Goal: Transaction & Acquisition: Purchase product/service

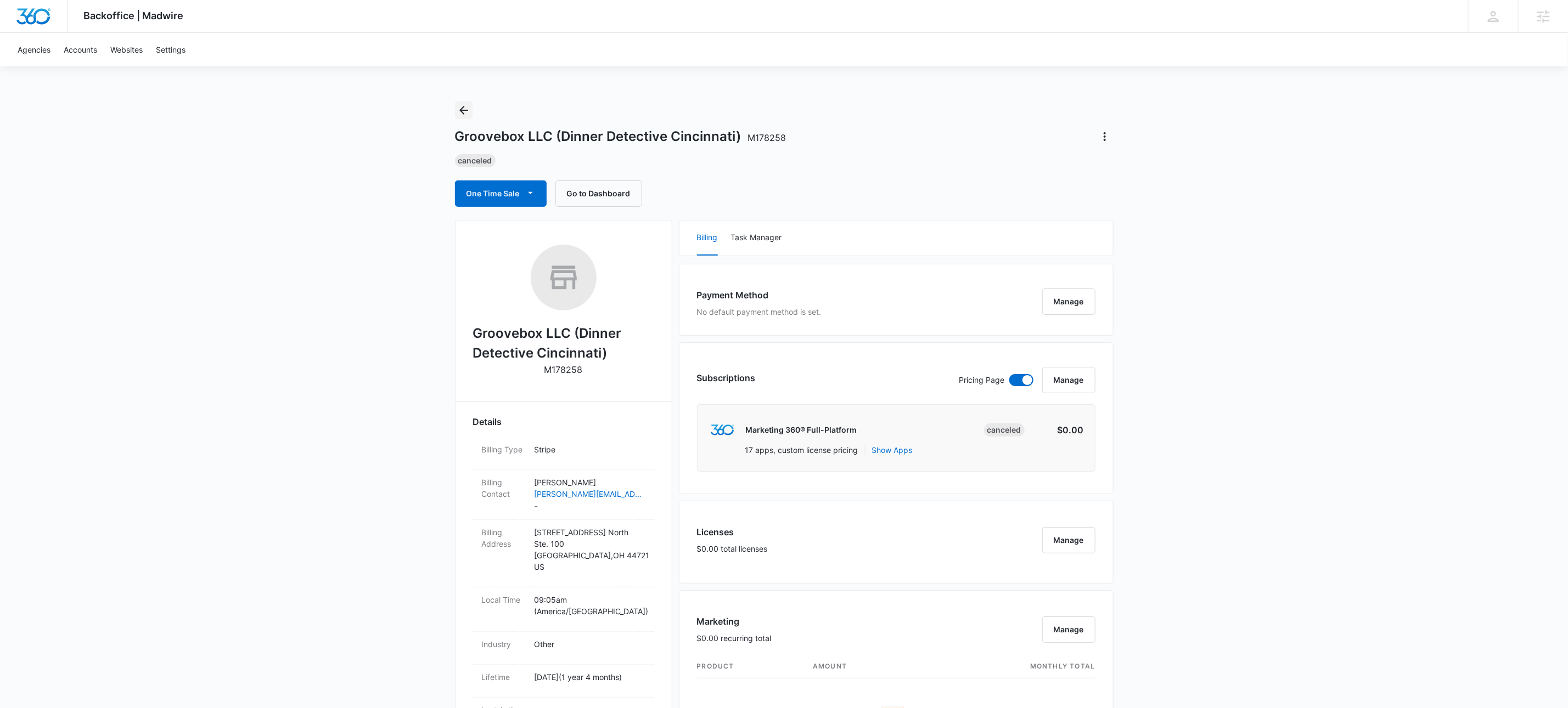
click at [461, 108] on icon "Back" at bounding box center [463, 110] width 13 height 13
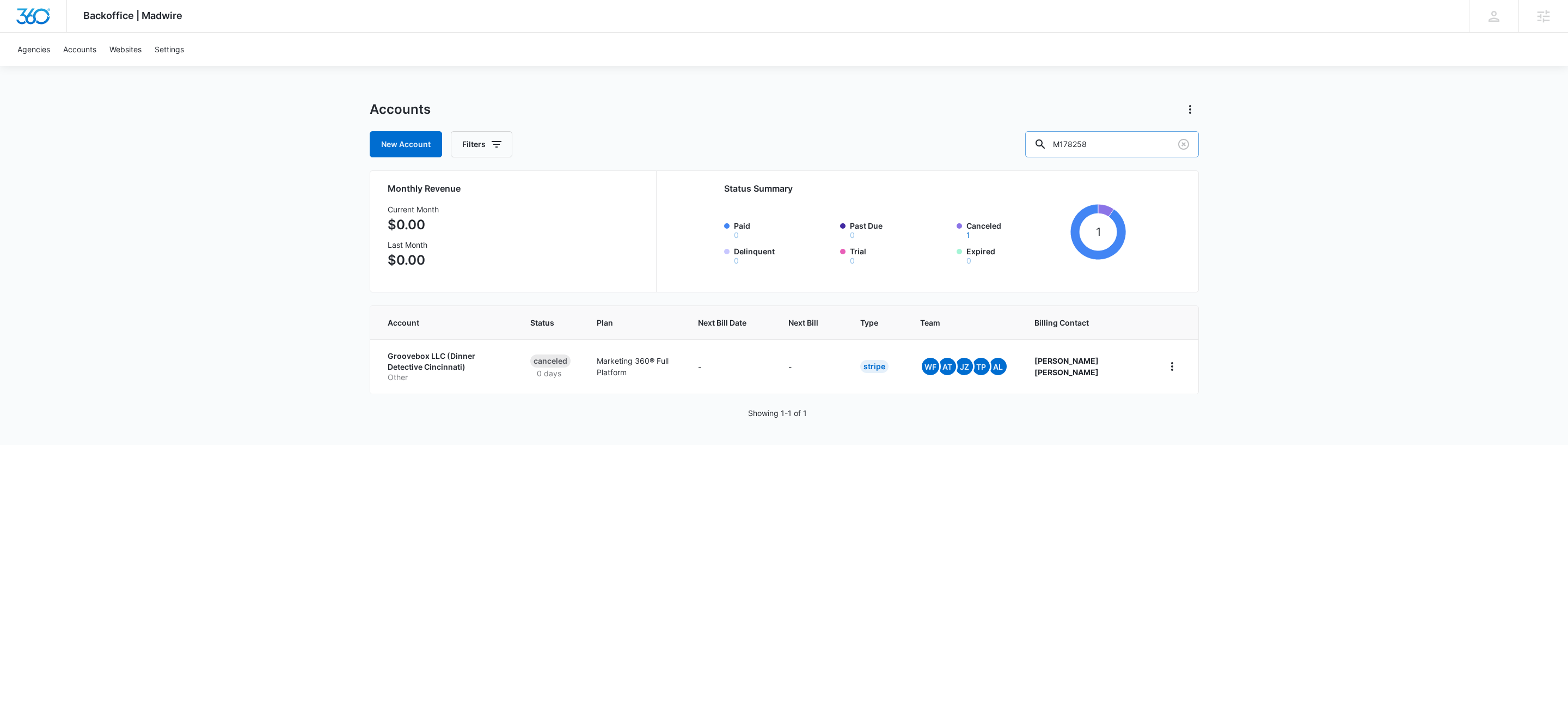
click at [1164, 149] on input "M178258" at bounding box center [1112, 144] width 173 height 26
paste input "40733"
type input "M40733"
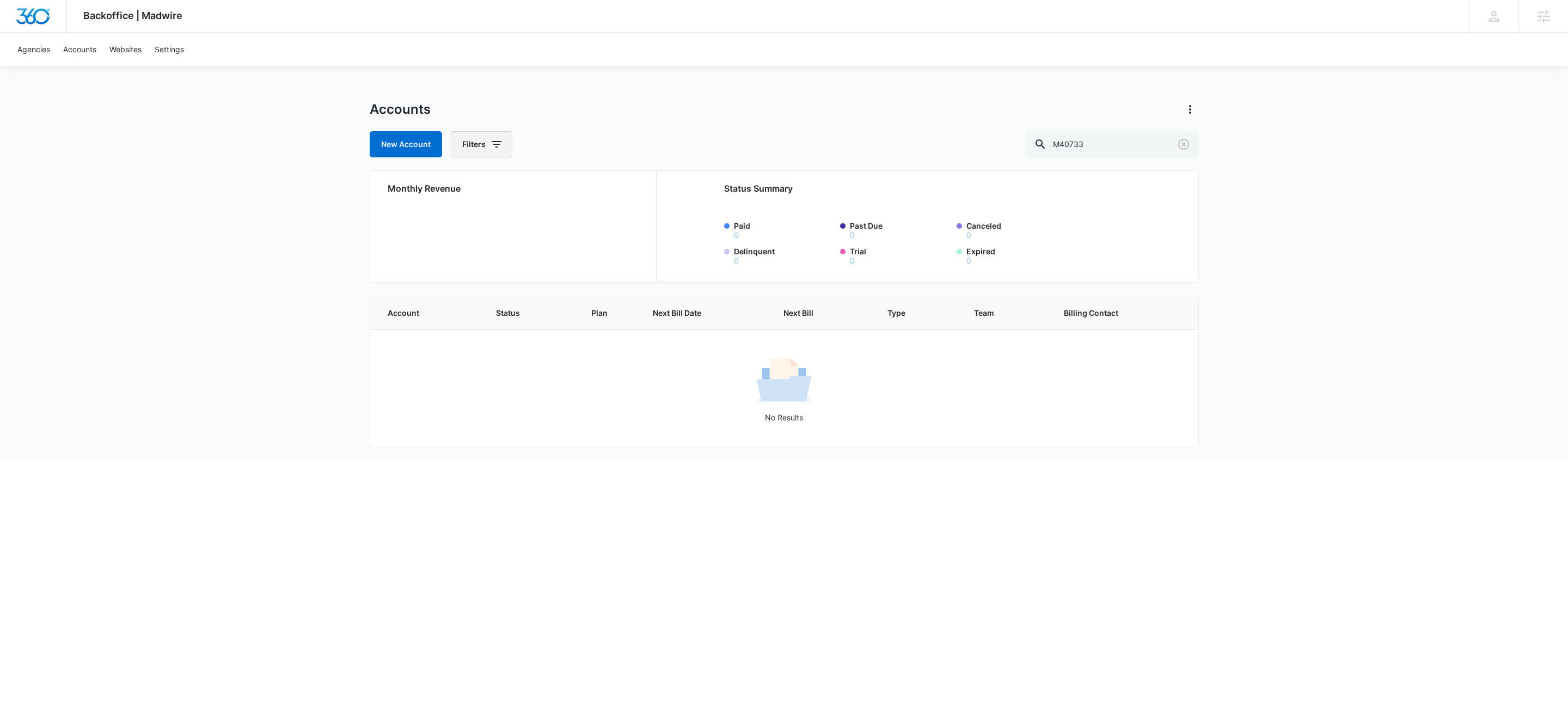
click at [506, 142] on button "Filters" at bounding box center [481, 144] width 61 height 26
click at [582, 179] on icon "Show Agency filters" at bounding box center [581, 184] width 13 height 13
click at [537, 219] on label "Search All Agencies" at bounding box center [527, 220] width 125 height 12
click at [465, 220] on input "Search All Agencies" at bounding box center [464, 220] width 1 height 1
checkbox input "true"
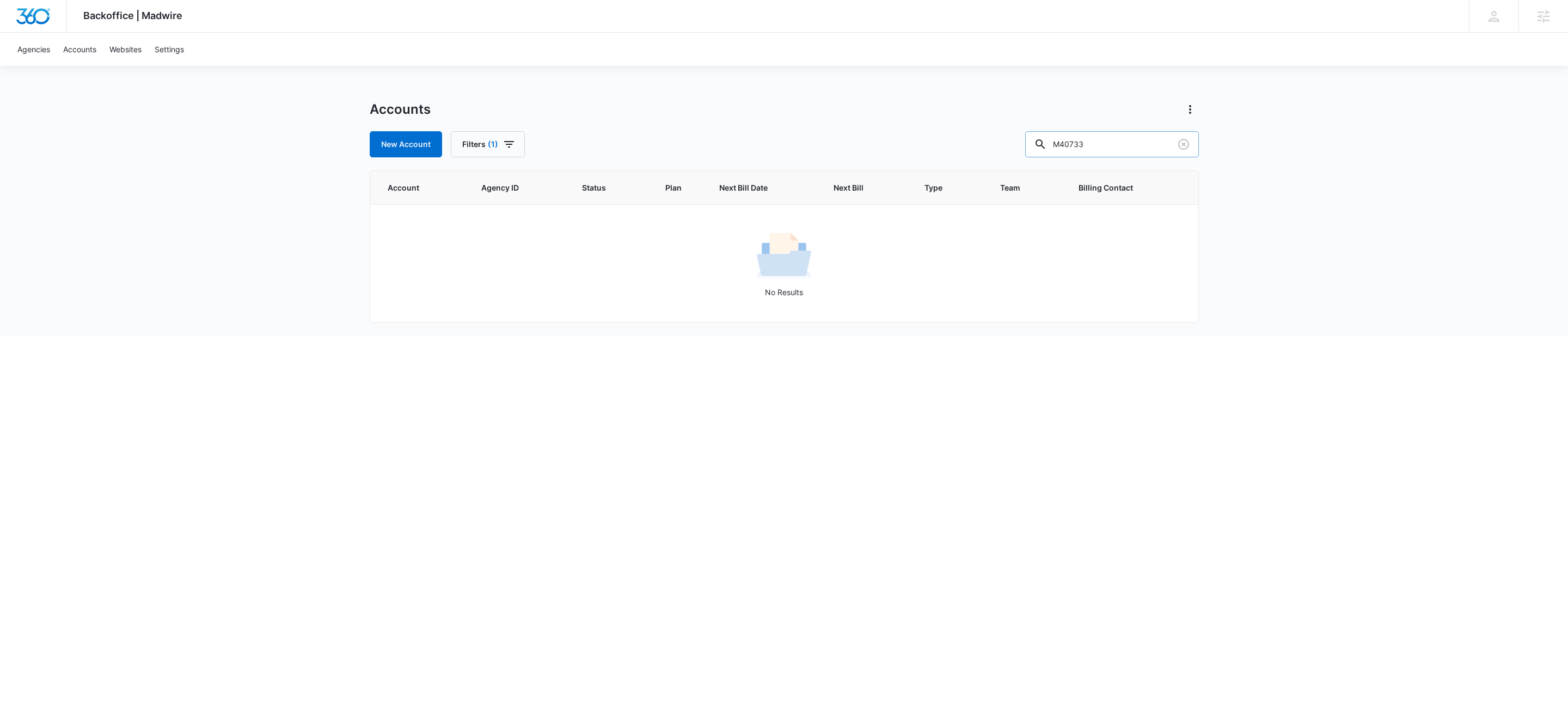
click at [1146, 146] on input "M40733" at bounding box center [1112, 144] width 173 height 26
paste input "A1AN76943564bd21834d9ad"
type input "A1AN76943564bd21834d9ad"
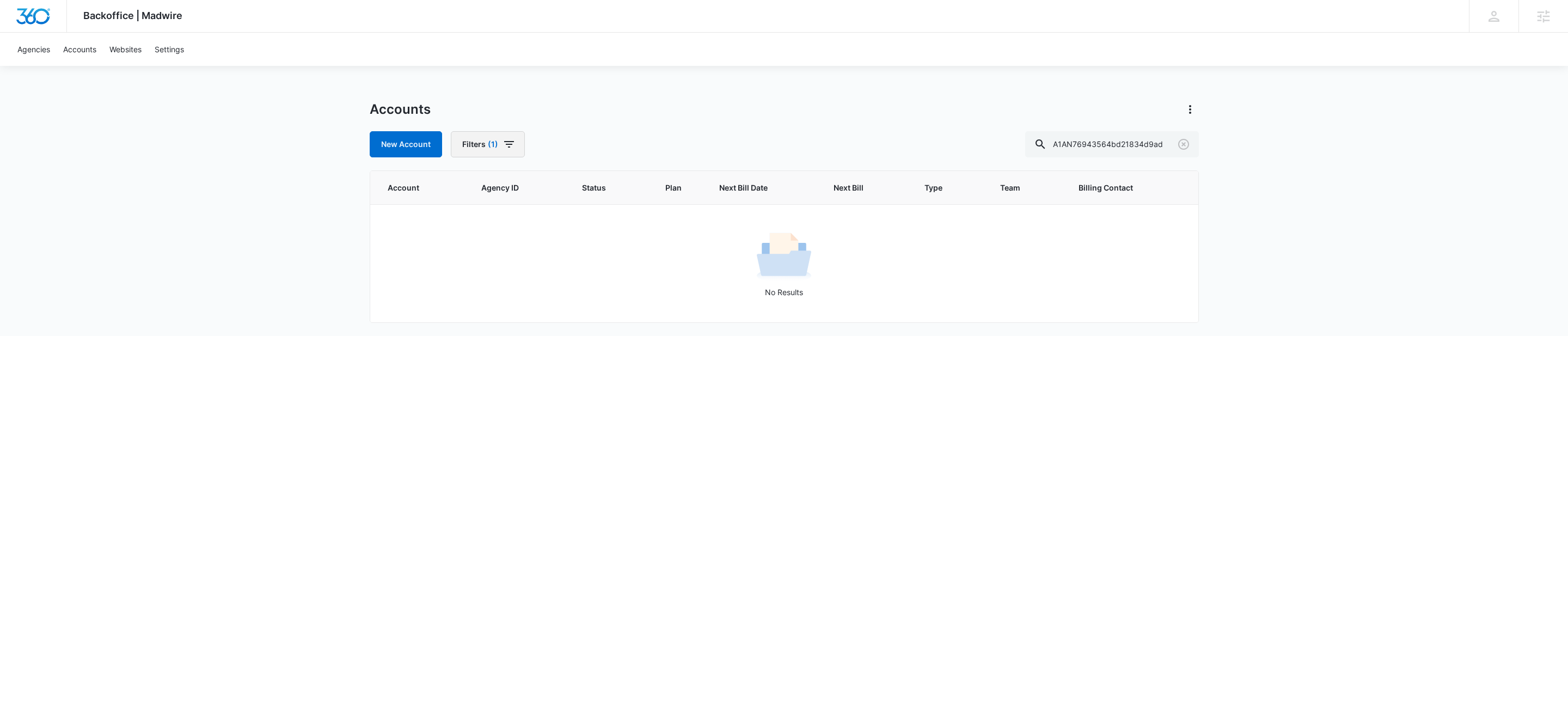
click at [501, 151] on button "Filters (1)" at bounding box center [487, 144] width 74 height 26
click at [583, 184] on icon "Show Agency filters" at bounding box center [581, 184] width 13 height 13
click at [471, 180] on icon "Back" at bounding box center [473, 178] width 13 height 13
drag, startPoint x: 614, startPoint y: 118, endPoint x: 1065, endPoint y: 127, distance: 451.1
click at [615, 117] on div "Accounts New Account Filters (1) Agency 1 Billing Status Billing Type Plan Assi…" at bounding box center [784, 129] width 829 height 57
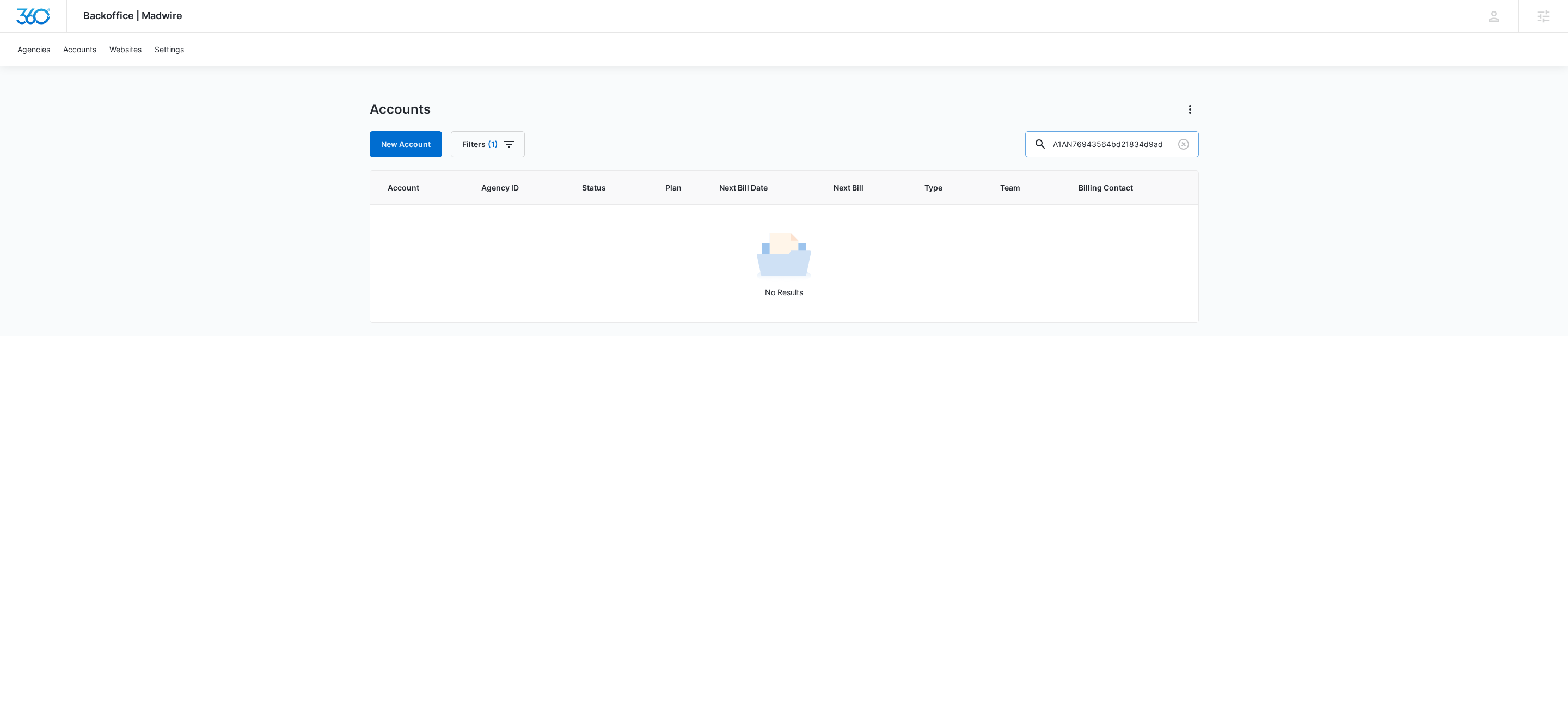
click at [1138, 152] on input "A1AN76943564bd21834d9ad" at bounding box center [1112, 144] width 173 height 26
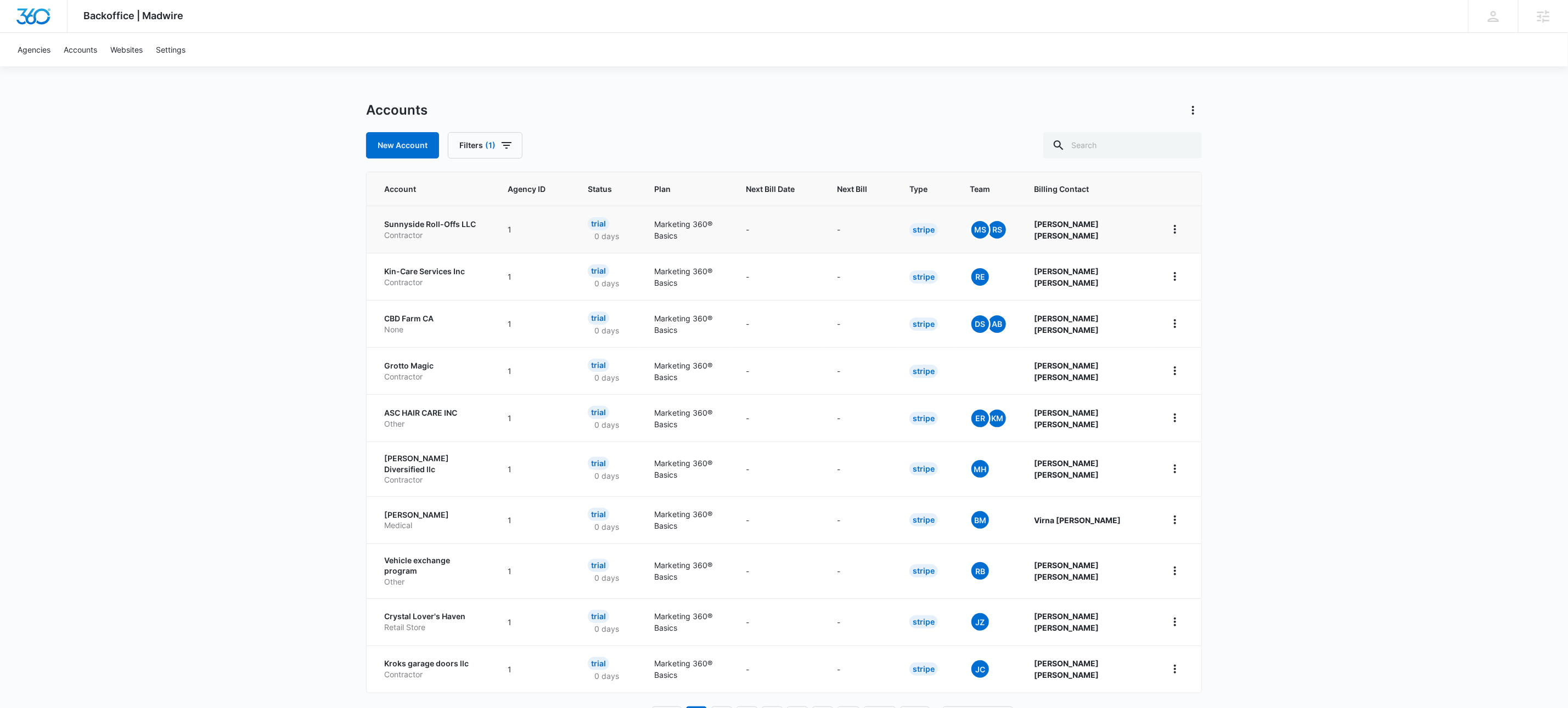
click at [384, 223] on p "Sunnyside Roll-Offs LLC" at bounding box center [432, 224] width 97 height 11
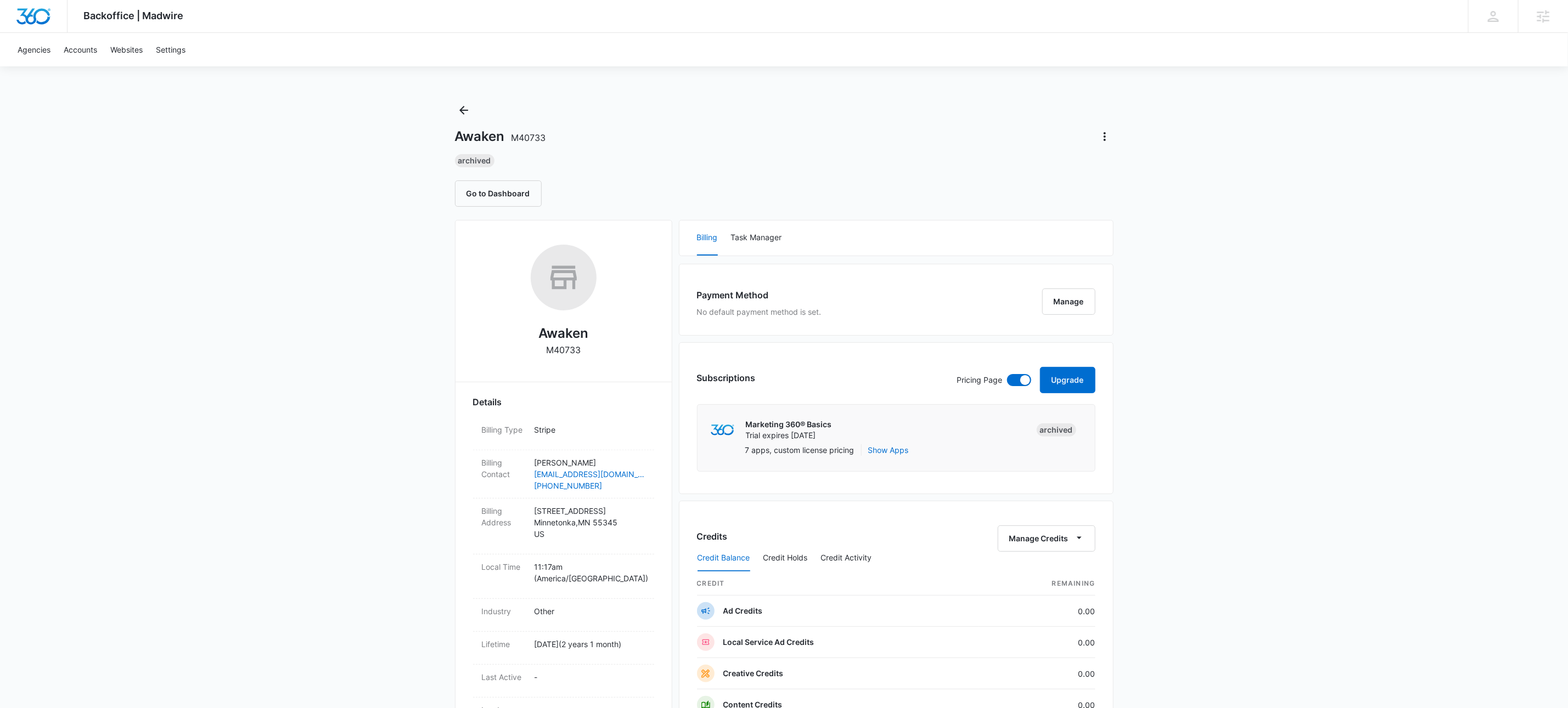
drag, startPoint x: 860, startPoint y: 161, endPoint x: 1008, endPoint y: 146, distance: 148.8
click at [882, 157] on div "Archived" at bounding box center [784, 160] width 659 height 13
click at [1107, 136] on icon "Actions" at bounding box center [1105, 136] width 13 height 13
click at [1148, 187] on div "Update Status" at bounding box center [1137, 184] width 54 height 8
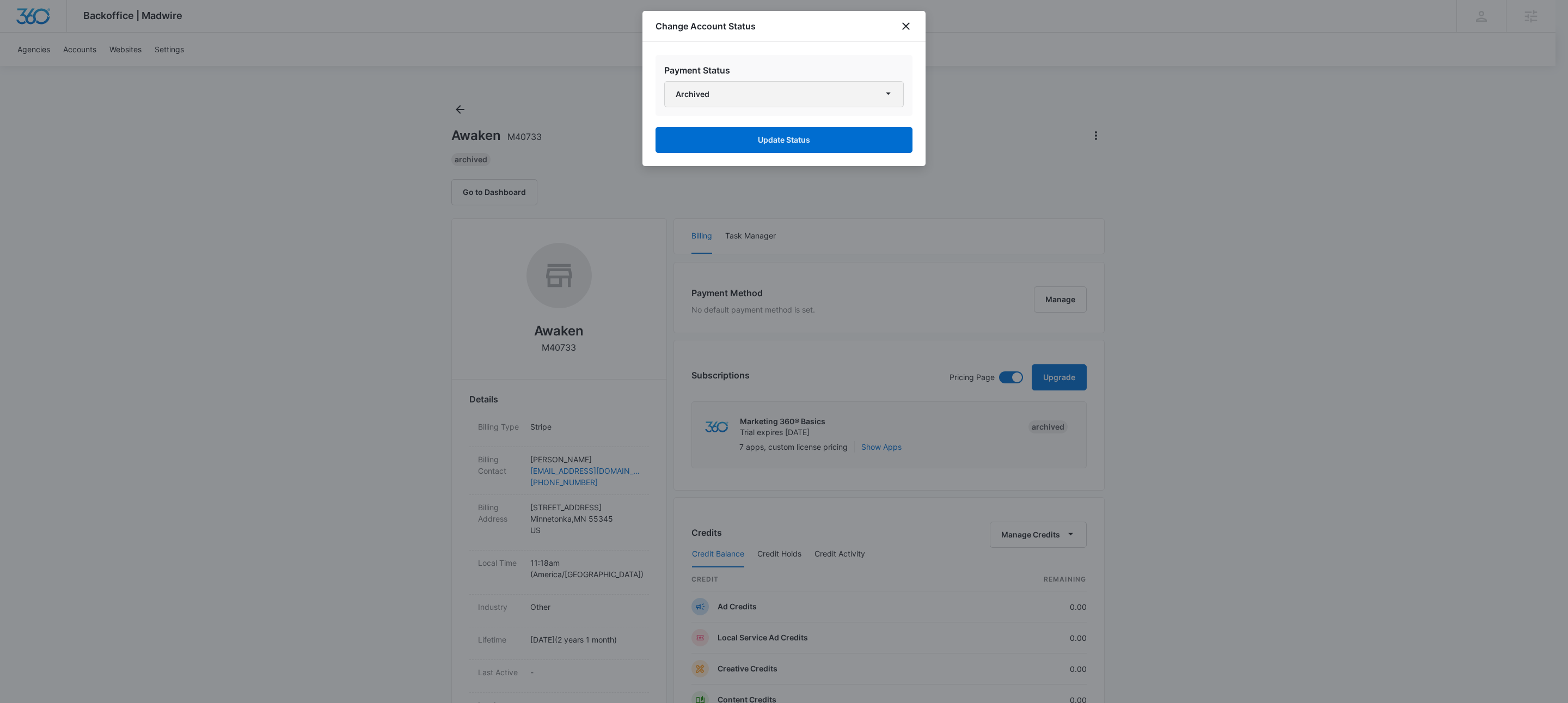
click at [746, 96] on button "Archived" at bounding box center [784, 93] width 239 height 26
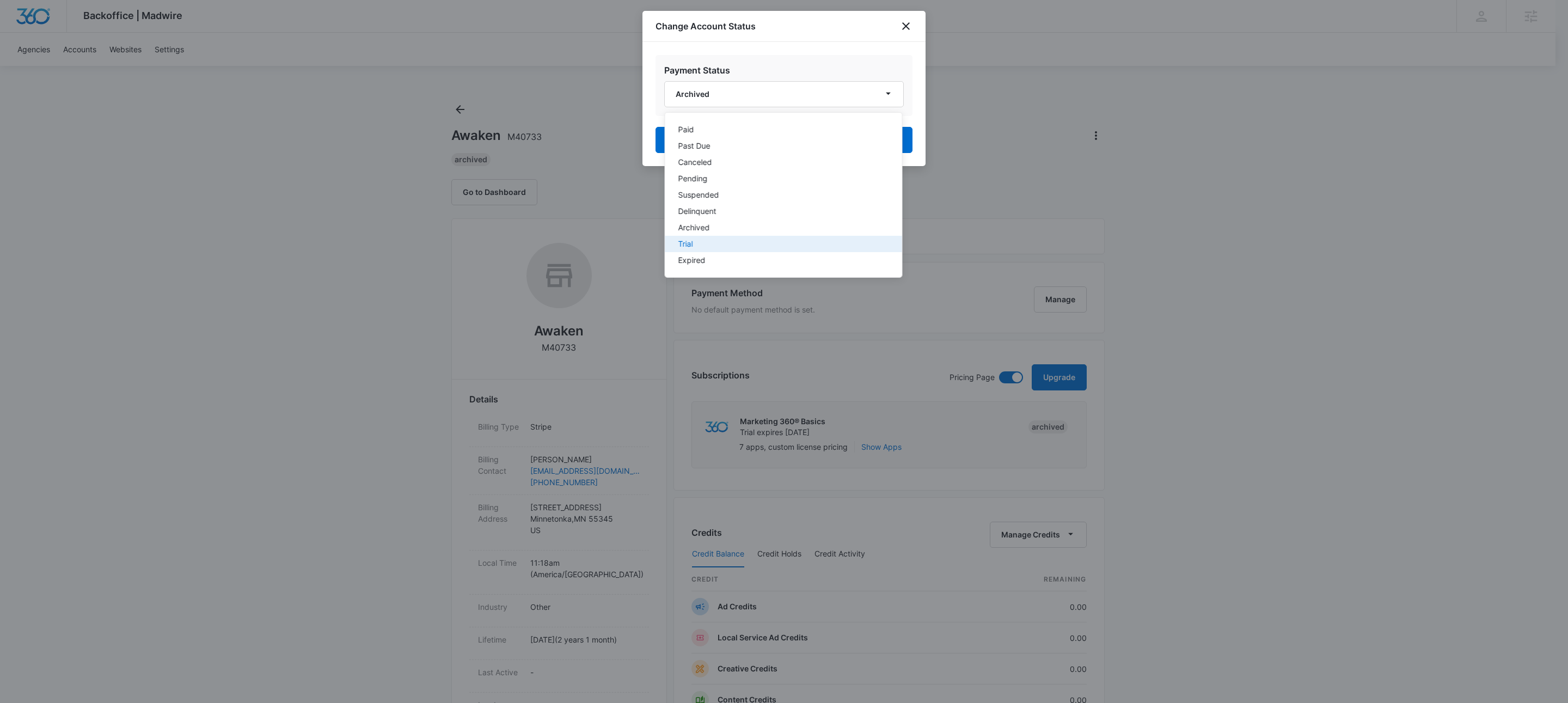
click at [712, 244] on div "Trial" at bounding box center [777, 244] width 197 height 8
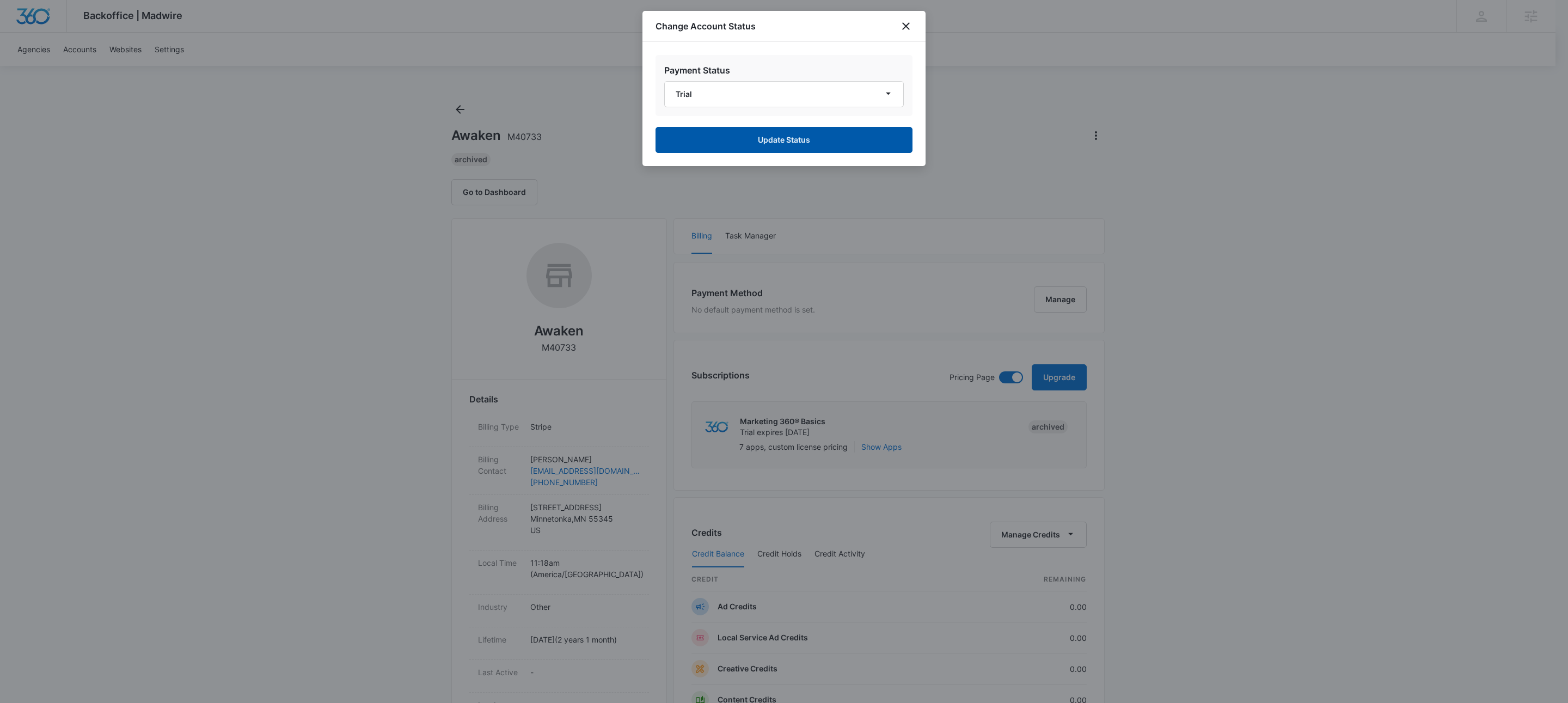
click at [776, 145] on button "Update Status" at bounding box center [784, 140] width 257 height 26
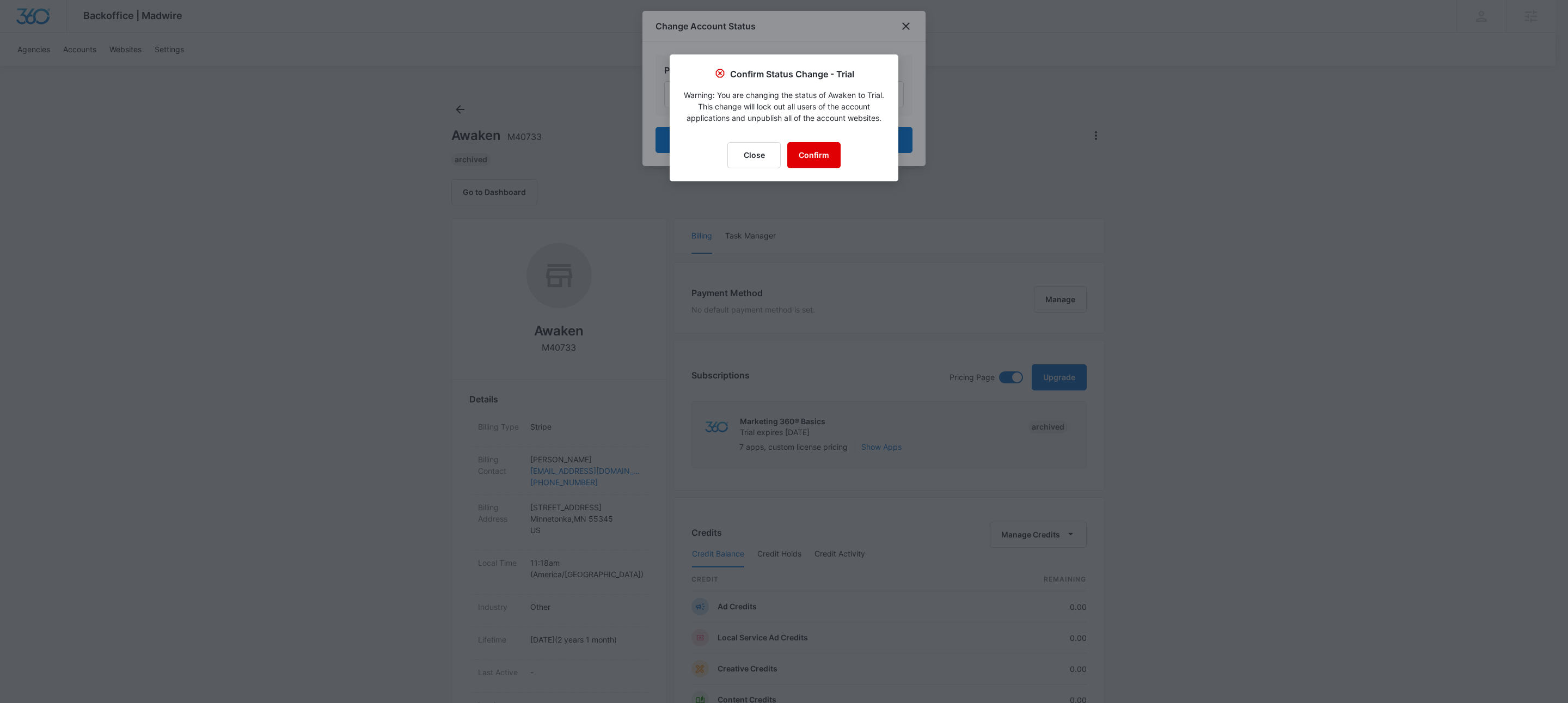
click at [812, 151] on button "Confirm" at bounding box center [814, 155] width 53 height 26
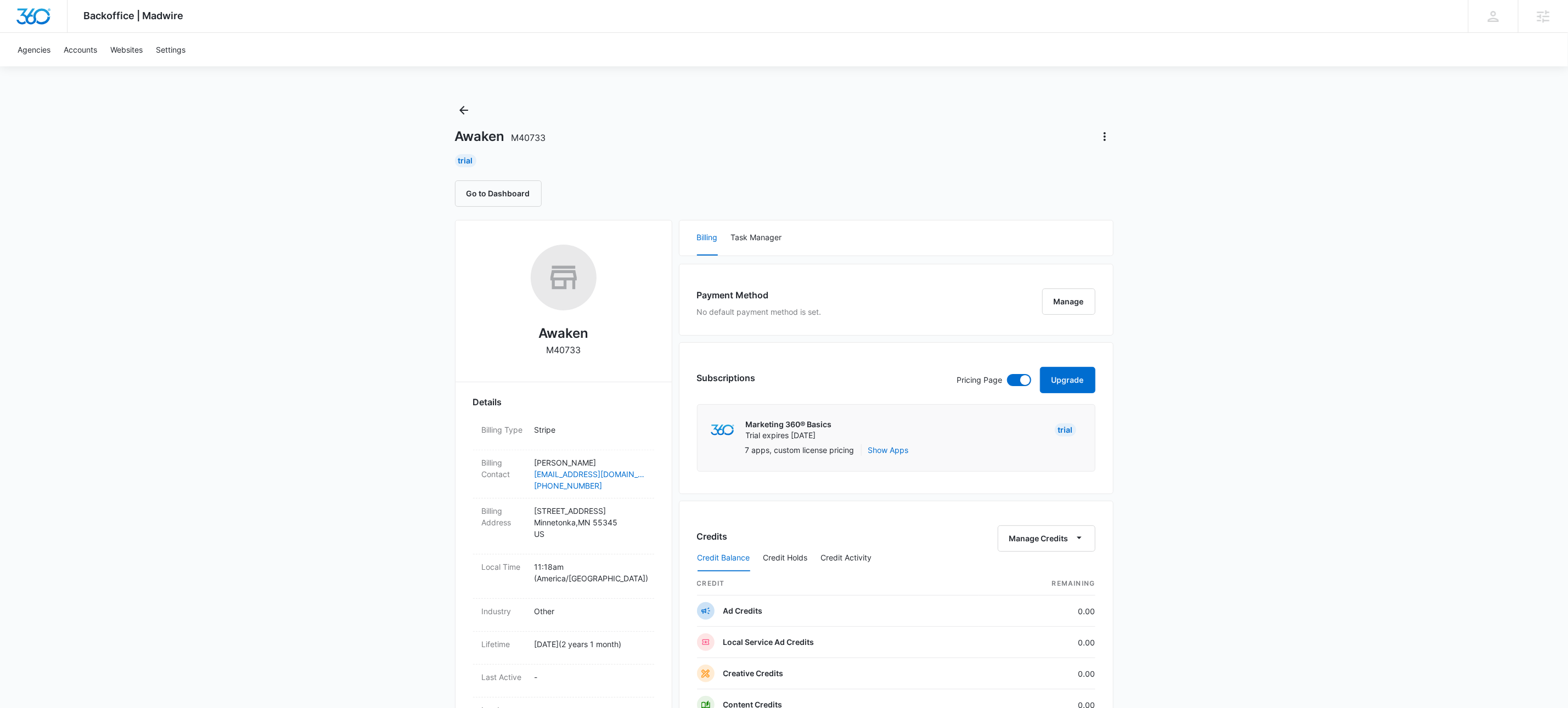
click at [845, 139] on div "Awaken M40733" at bounding box center [784, 137] width 659 height 18
click at [922, 155] on div "Trial" at bounding box center [784, 160] width 659 height 13
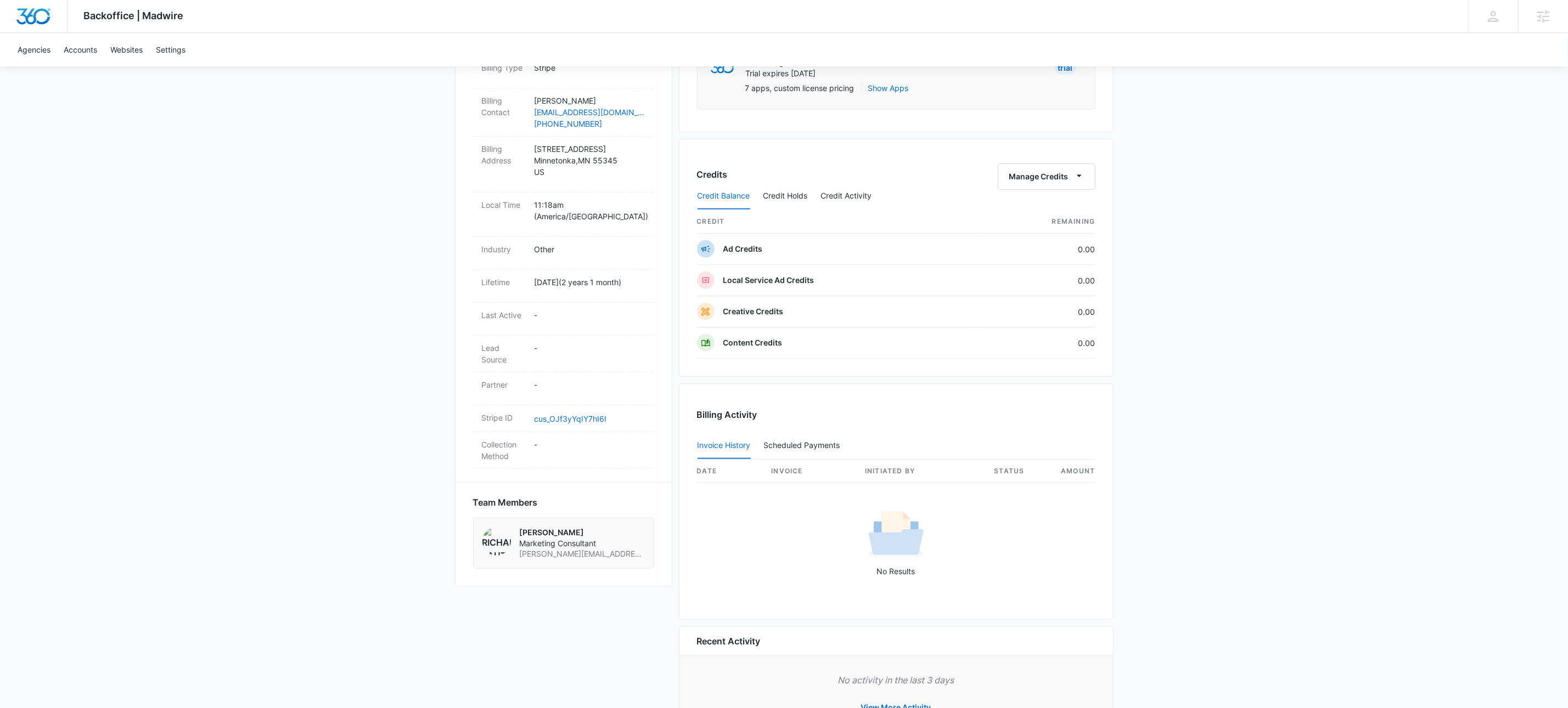
scroll to position [418, 0]
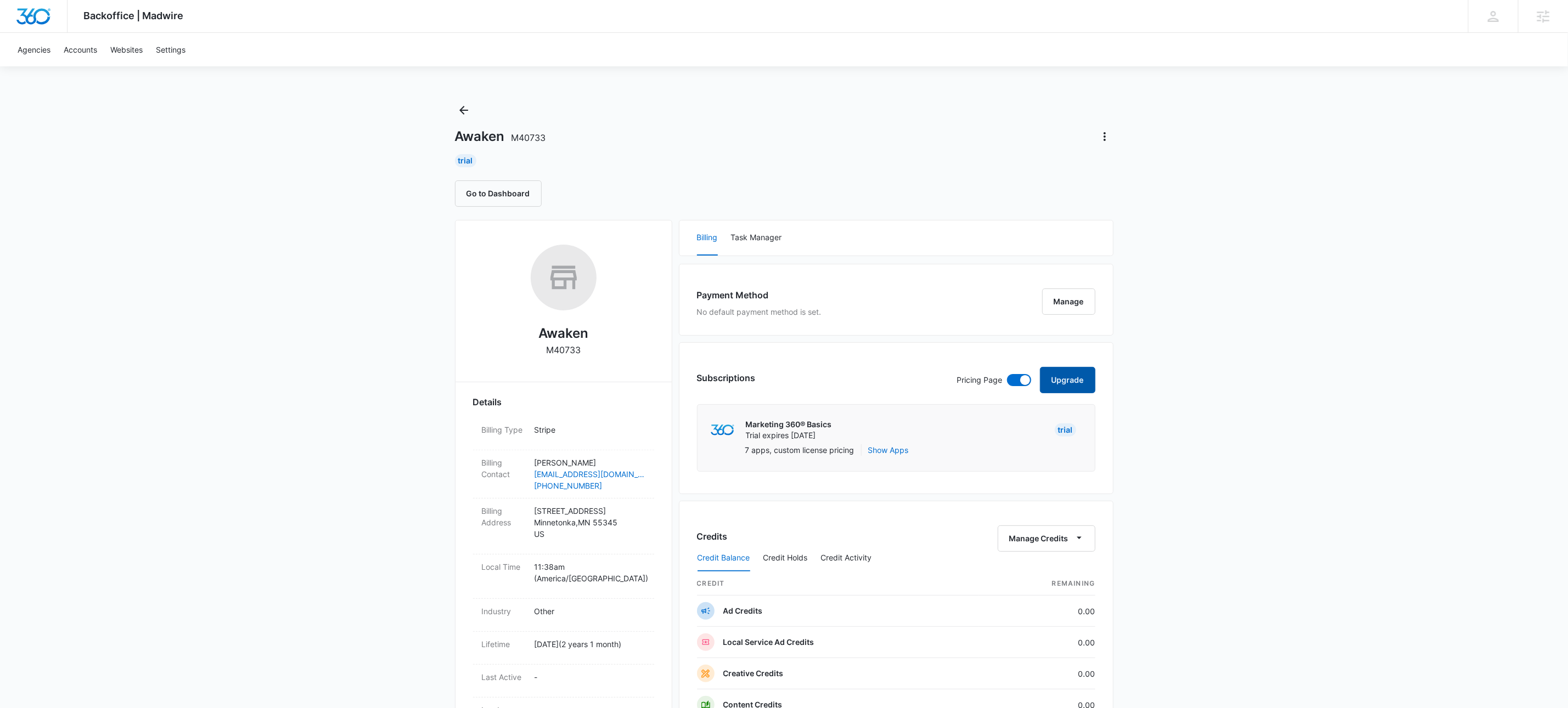
click at [1061, 377] on button "Upgrade" at bounding box center [1068, 379] width 56 height 26
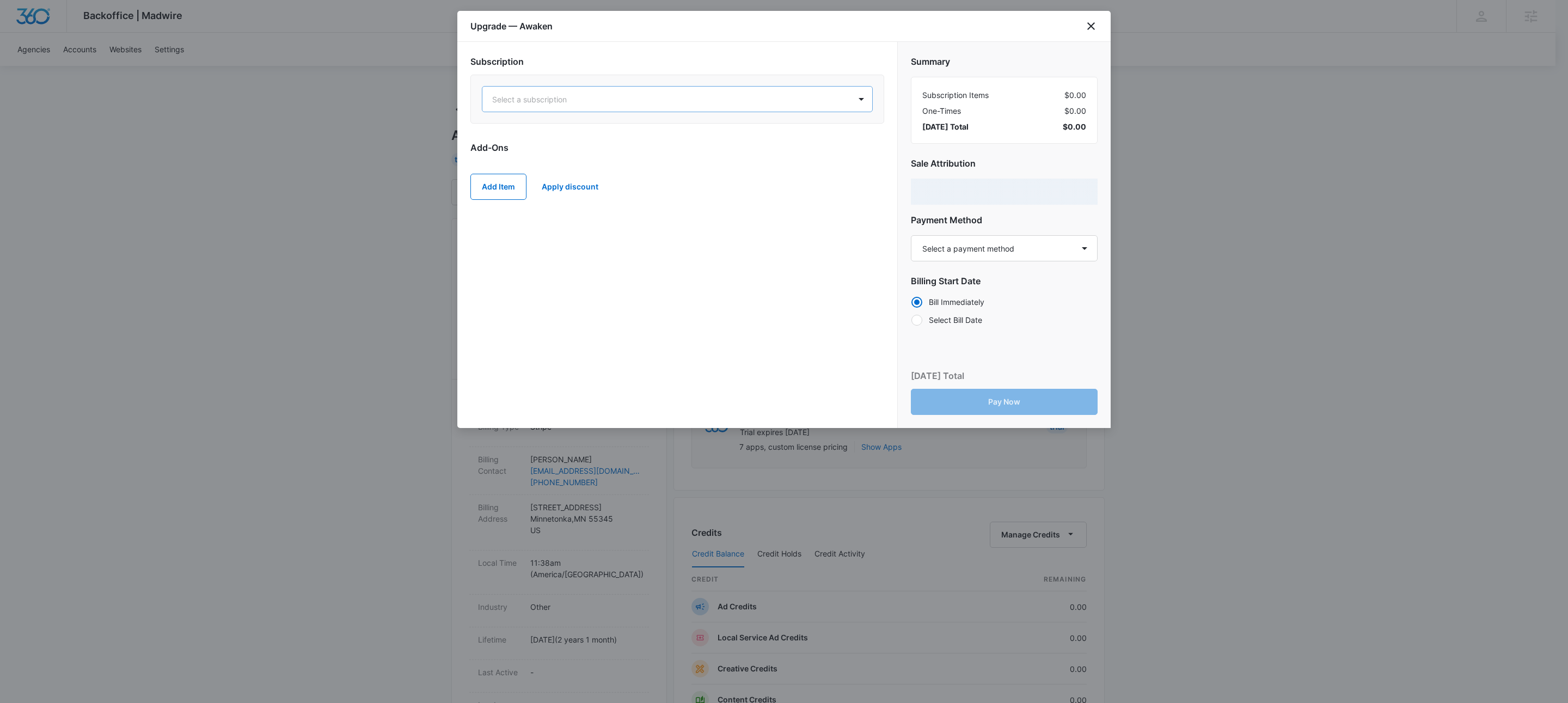
click at [598, 93] on div at bounding box center [663, 99] width 344 height 13
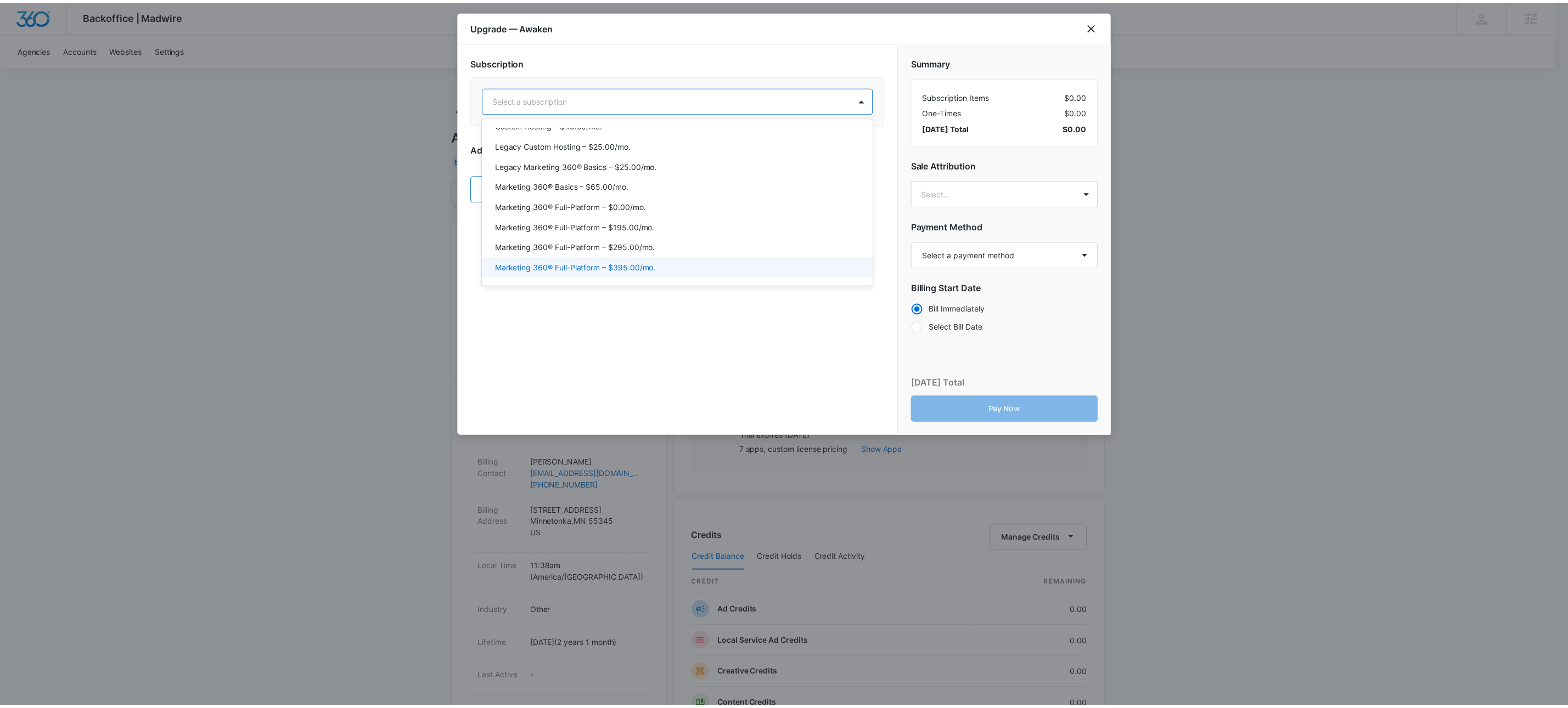
scroll to position [46, 0]
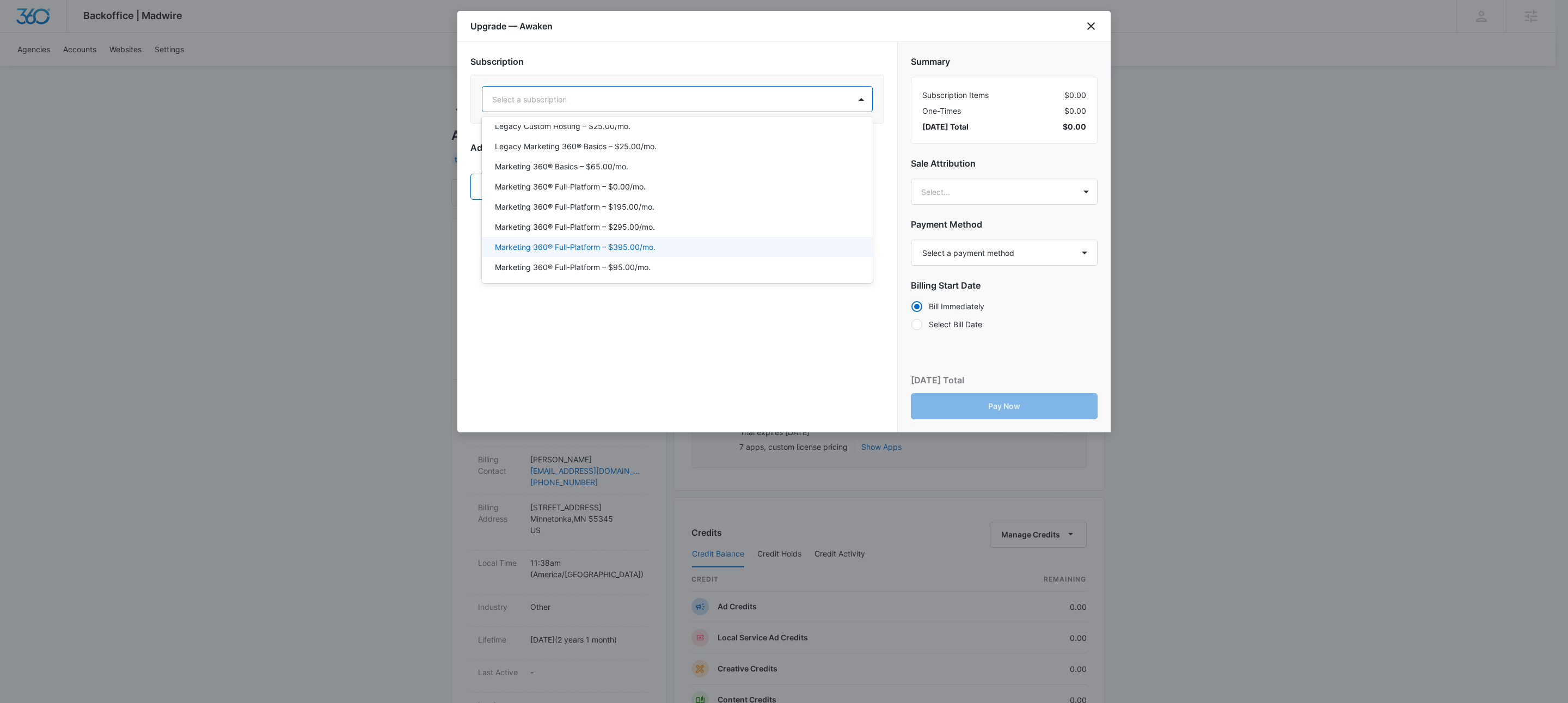
click at [646, 247] on p "Marketing 360® Full-Platform – $395.00/mo." at bounding box center [575, 246] width 161 height 12
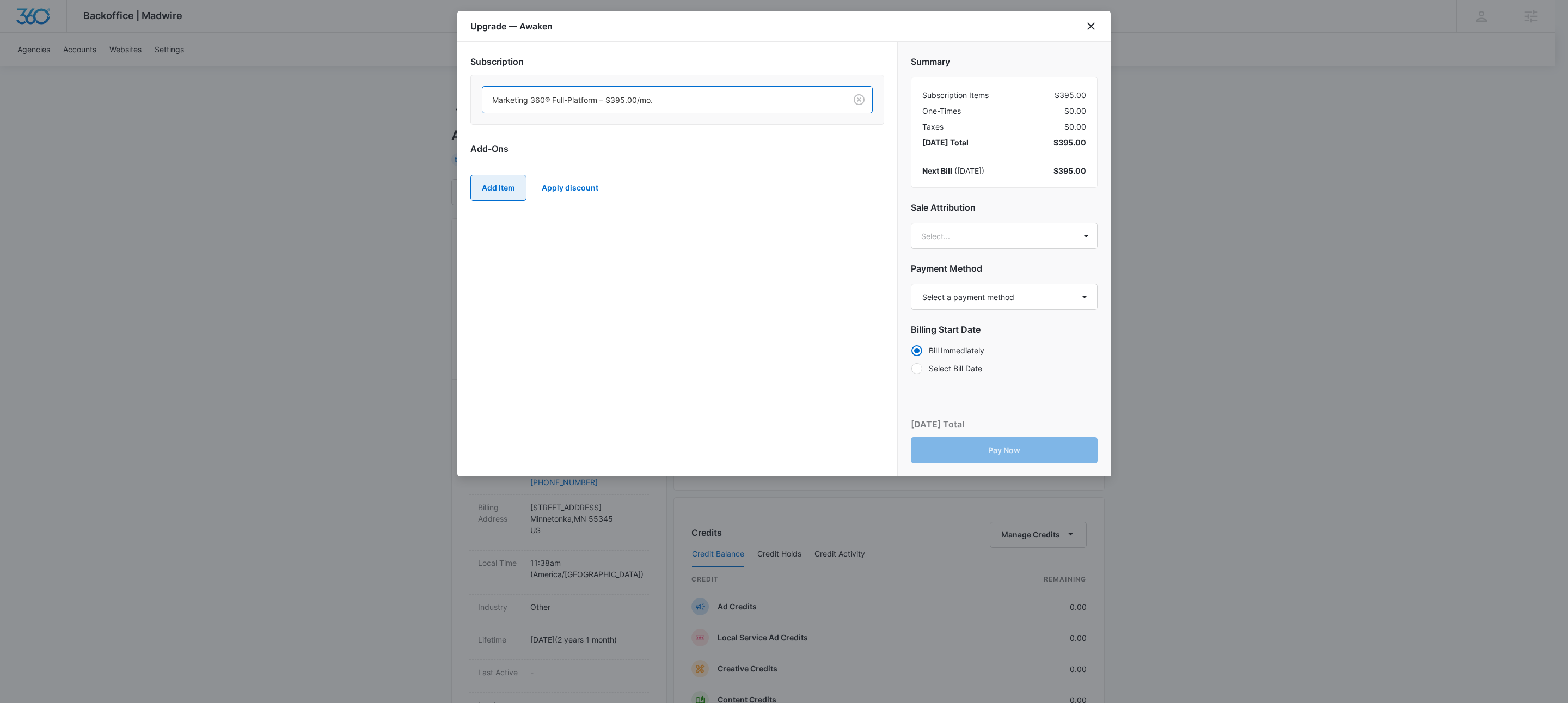
click at [494, 188] on button "Add Item" at bounding box center [498, 187] width 56 height 26
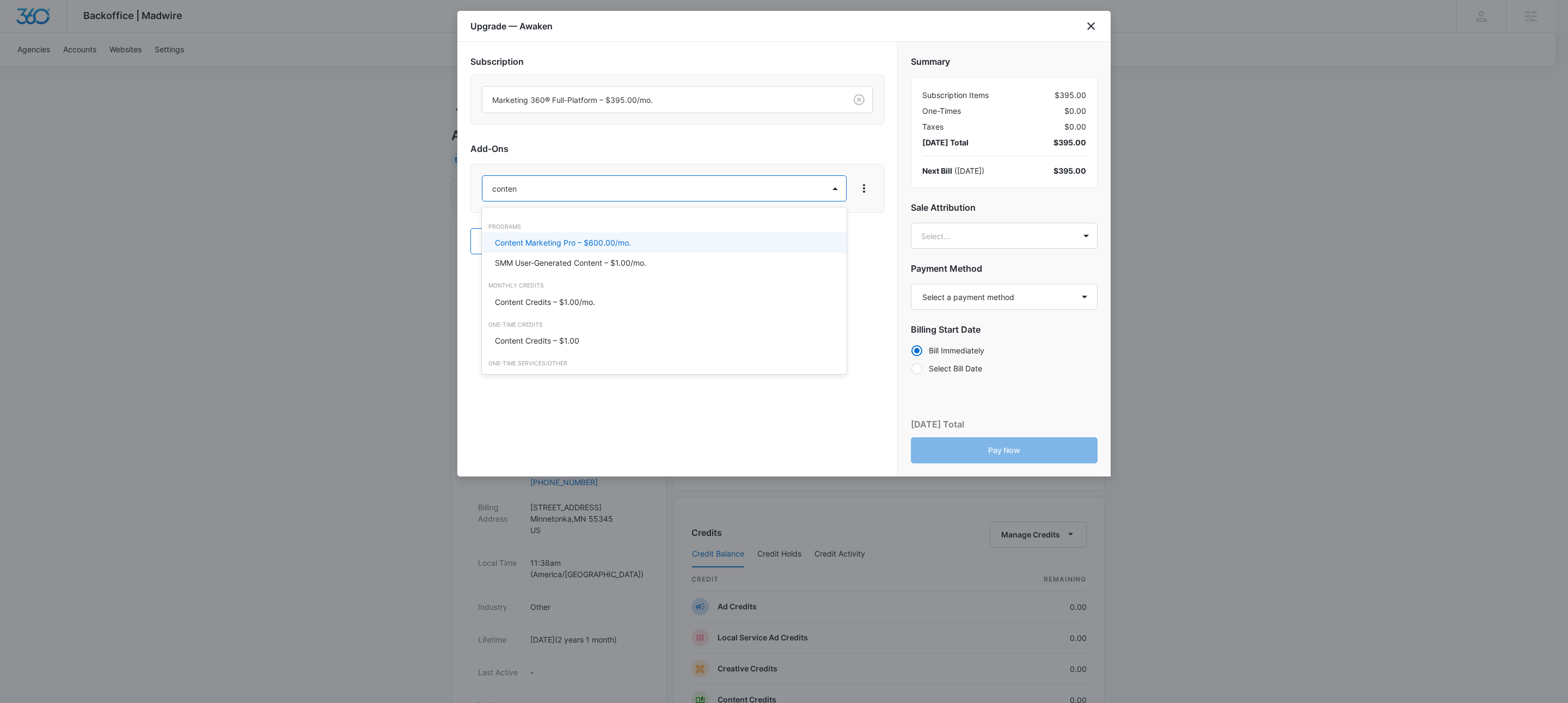
type input "content"
click at [586, 301] on p "Content Credits – $1.00/mo." at bounding box center [544, 302] width 101 height 12
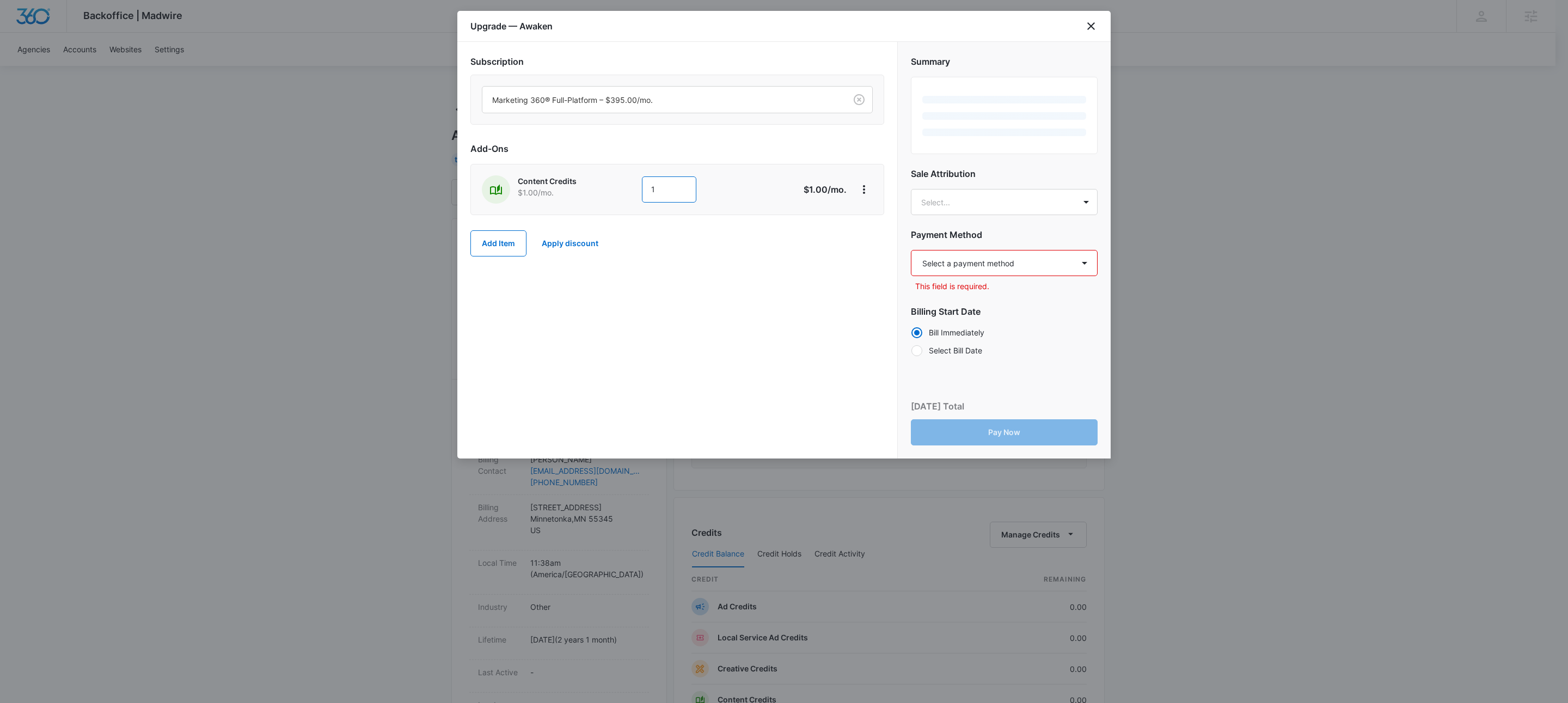
click at [677, 189] on input "1" at bounding box center [669, 189] width 54 height 26
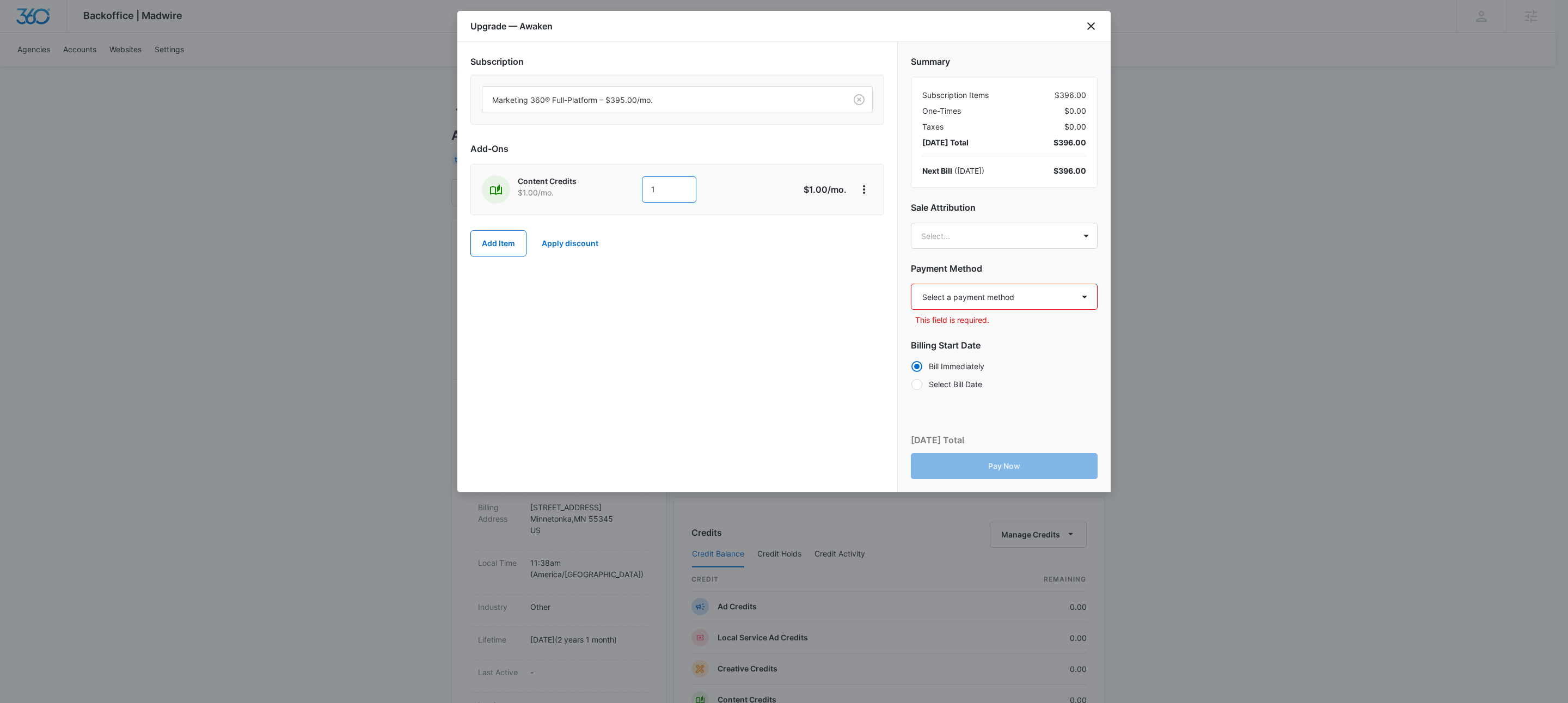
click at [677, 189] on input "1" at bounding box center [669, 189] width 54 height 26
type input "600"
click at [607, 363] on div "Subscription Marketing 360® Full-Platform – $395.00/mo. Add-Ons Content Credits…" at bounding box center [677, 267] width 440 height 450
click at [1041, 291] on select "Select a payment method Visa ending in 3550 New payment method Monthly invoice" at bounding box center [1004, 296] width 187 height 26
select select "pm_1S817YA4n8RTgNjUBjb4PCiQ"
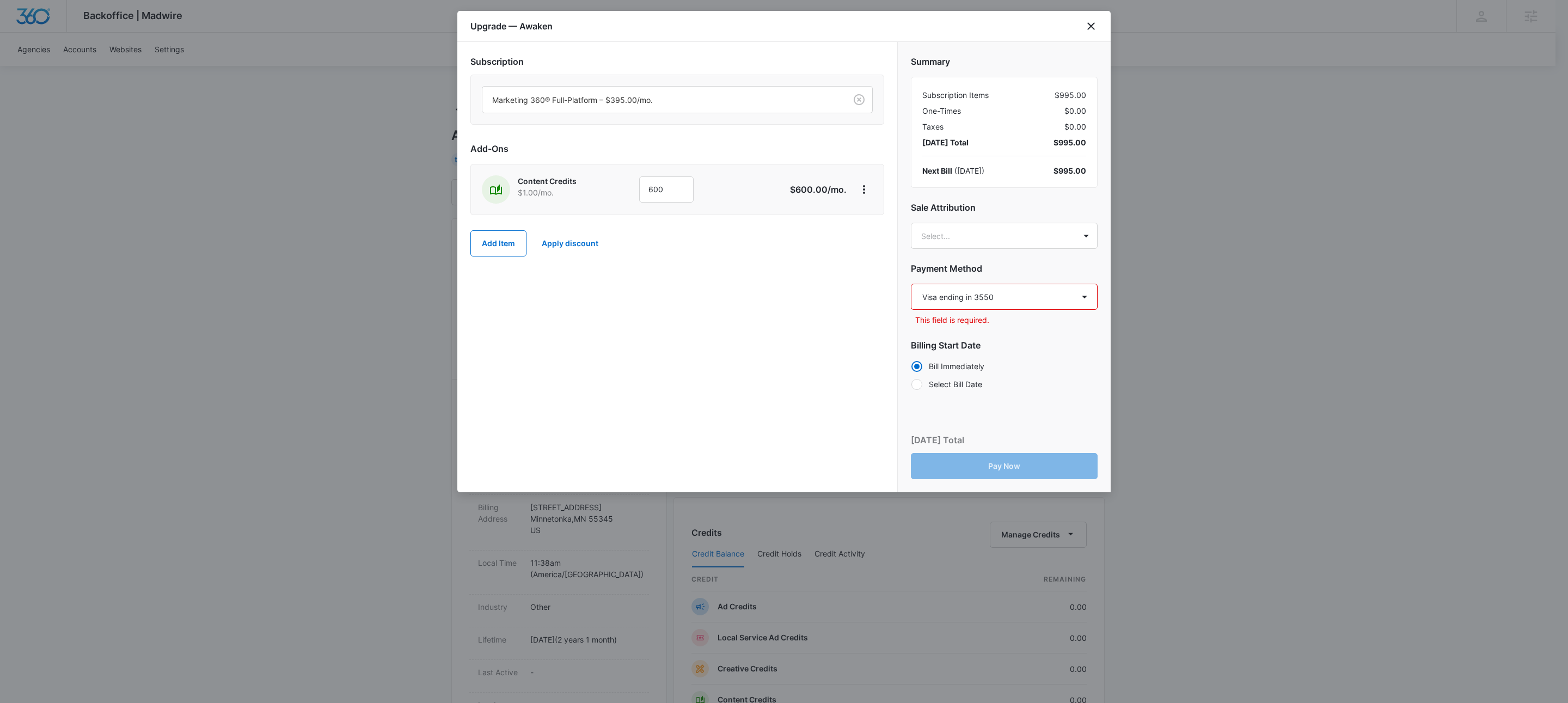
click at [911, 285] on select "Select a payment method Visa ending in 3550 New payment method Monthly invoice" at bounding box center [1004, 296] width 187 height 26
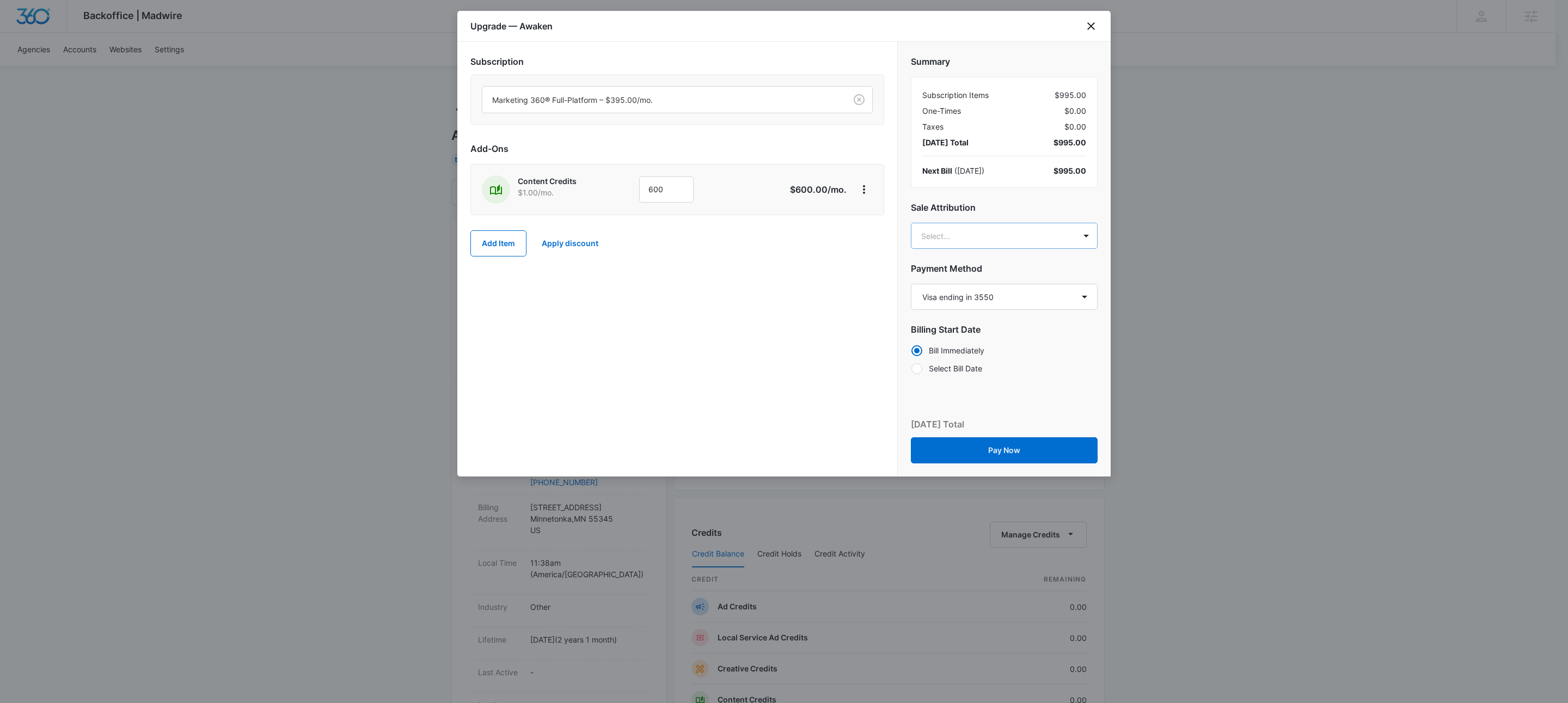
click at [1024, 235] on body "Backoffice | Madwire Apps Settings KW Kait Weagraff [EMAIL_ADDRESS][PERSON_NAME…" at bounding box center [784, 557] width 1568 height 1114
type input "[PERSON_NAME]"
click at [949, 278] on p "[PERSON_NAME]" at bounding box center [1003, 275] width 158 height 12
click at [573, 352] on div at bounding box center [784, 352] width 1568 height 703
click at [1036, 448] on button "Pay Now" at bounding box center [1004, 451] width 187 height 26
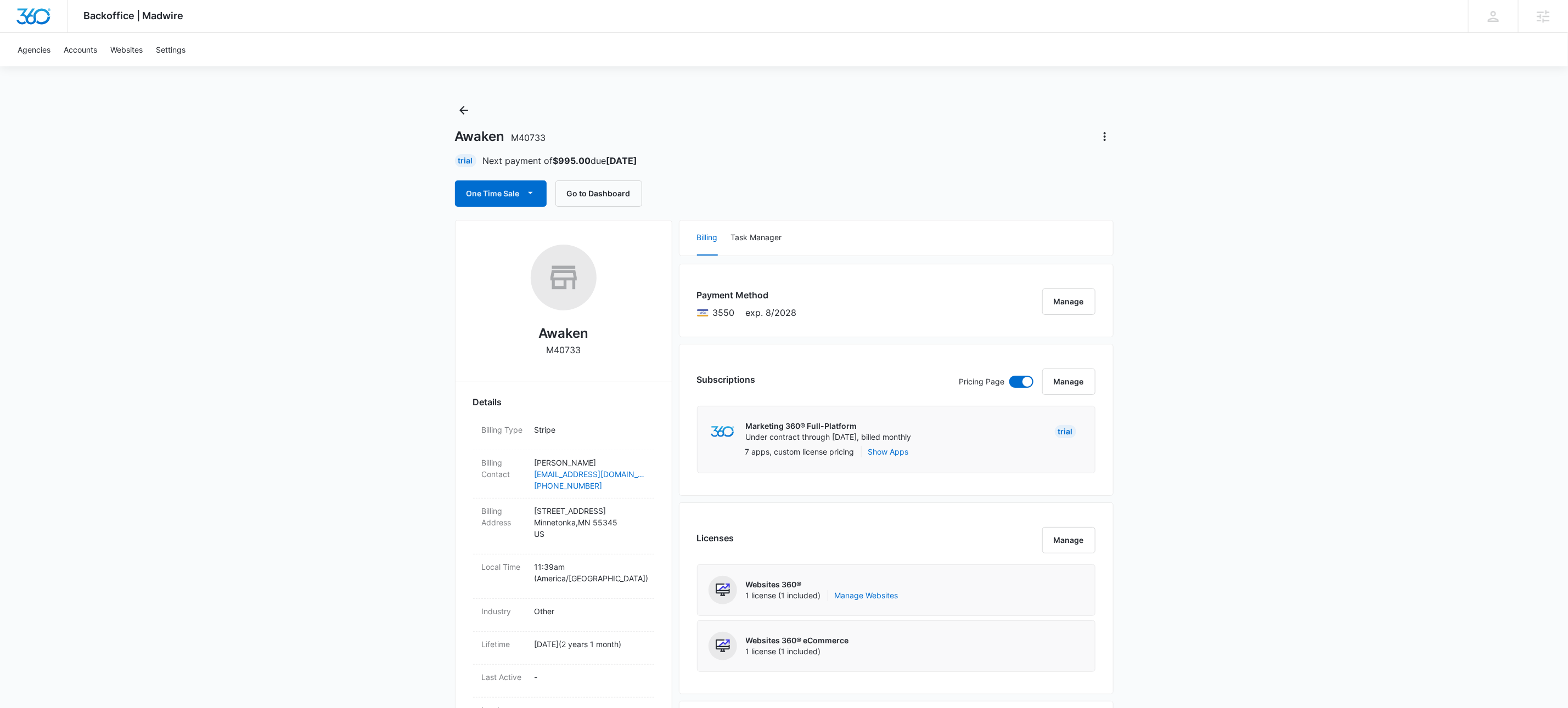
click at [351, 307] on div "Backoffice | Madwire Apps Settings KW Kait Weagraff kaitlyn.weagraff@madwire.co…" at bounding box center [784, 703] width 1568 height 1406
click at [896, 176] on div "Awaken M40733 Paid Next payment of $995.00 due Oct 16 One Time Sale Go to Dashb…" at bounding box center [784, 154] width 659 height 106
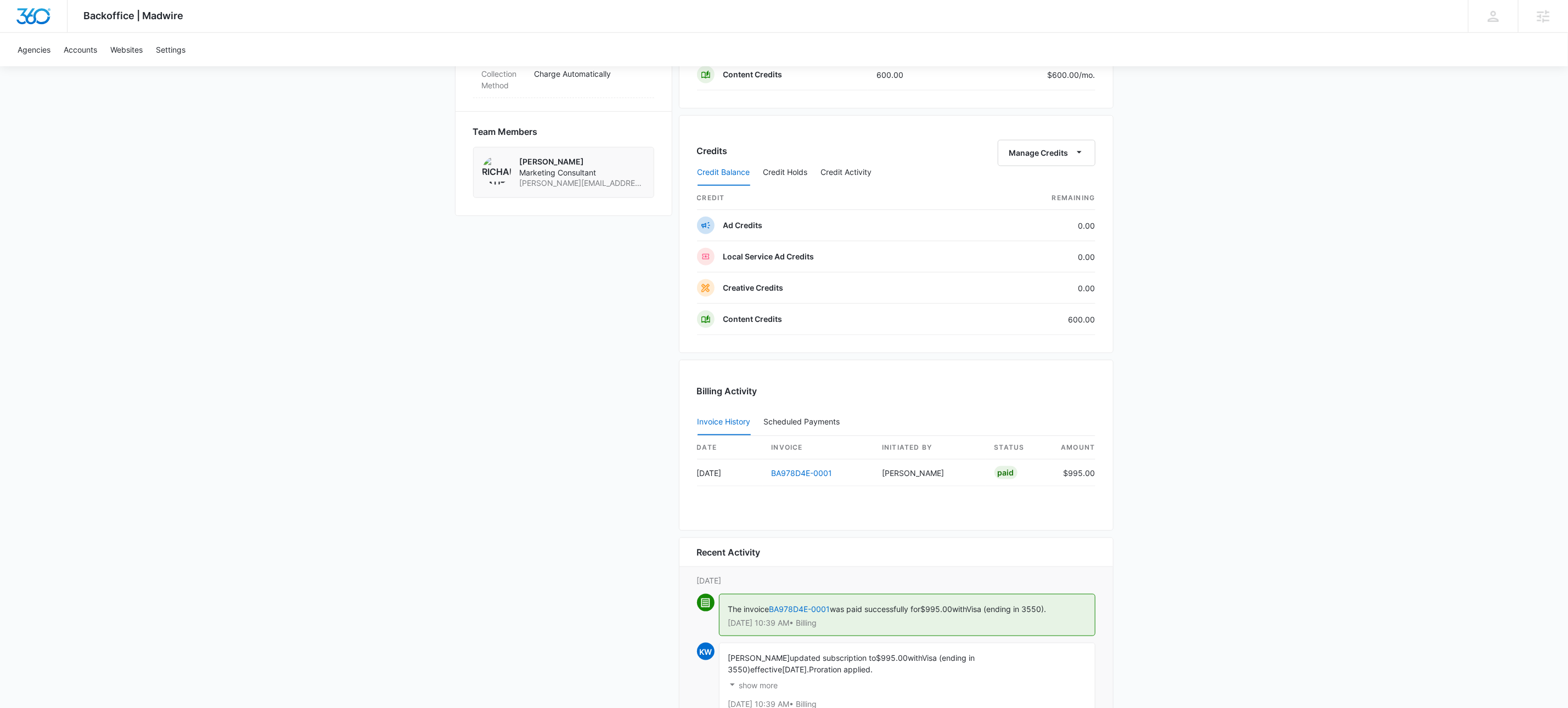
scroll to position [883, 0]
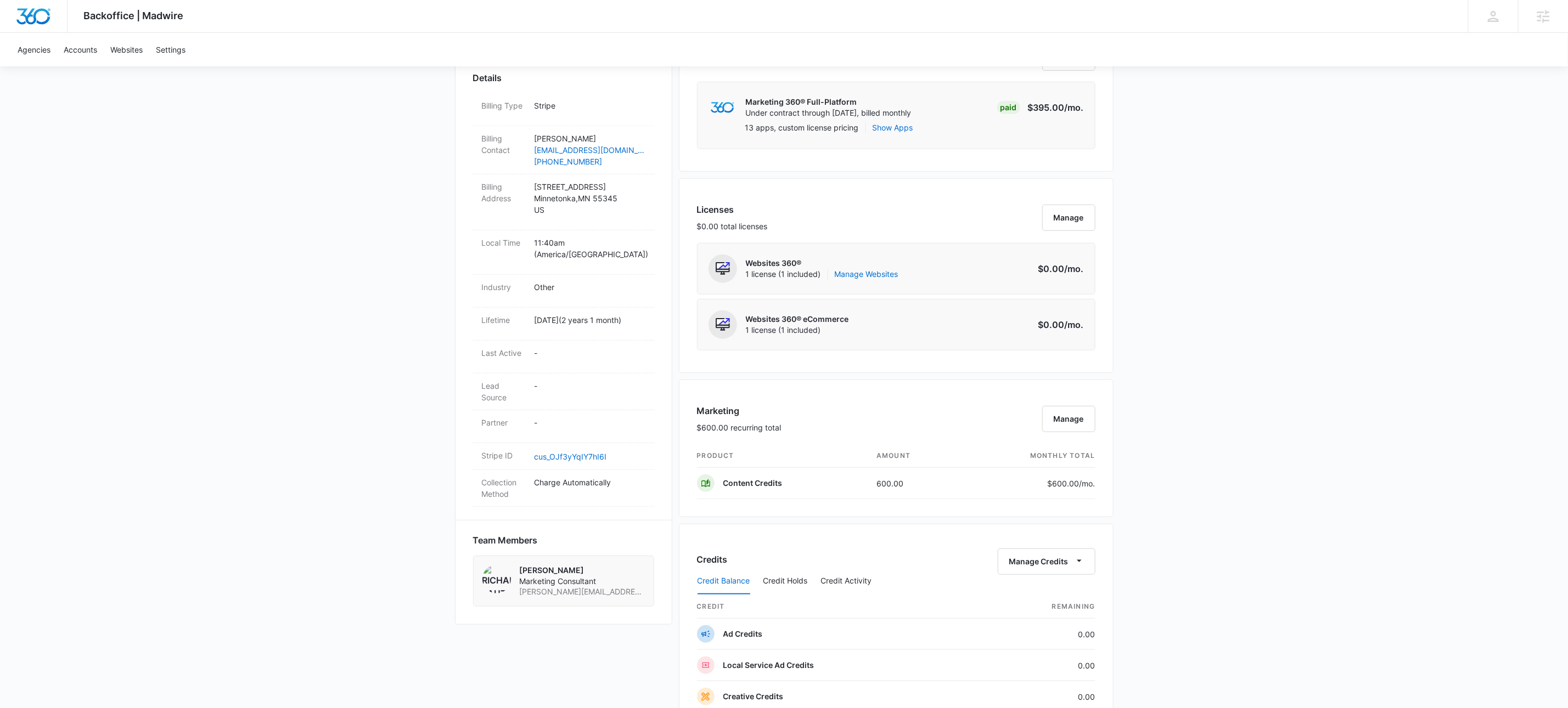
scroll to position [0, 0]
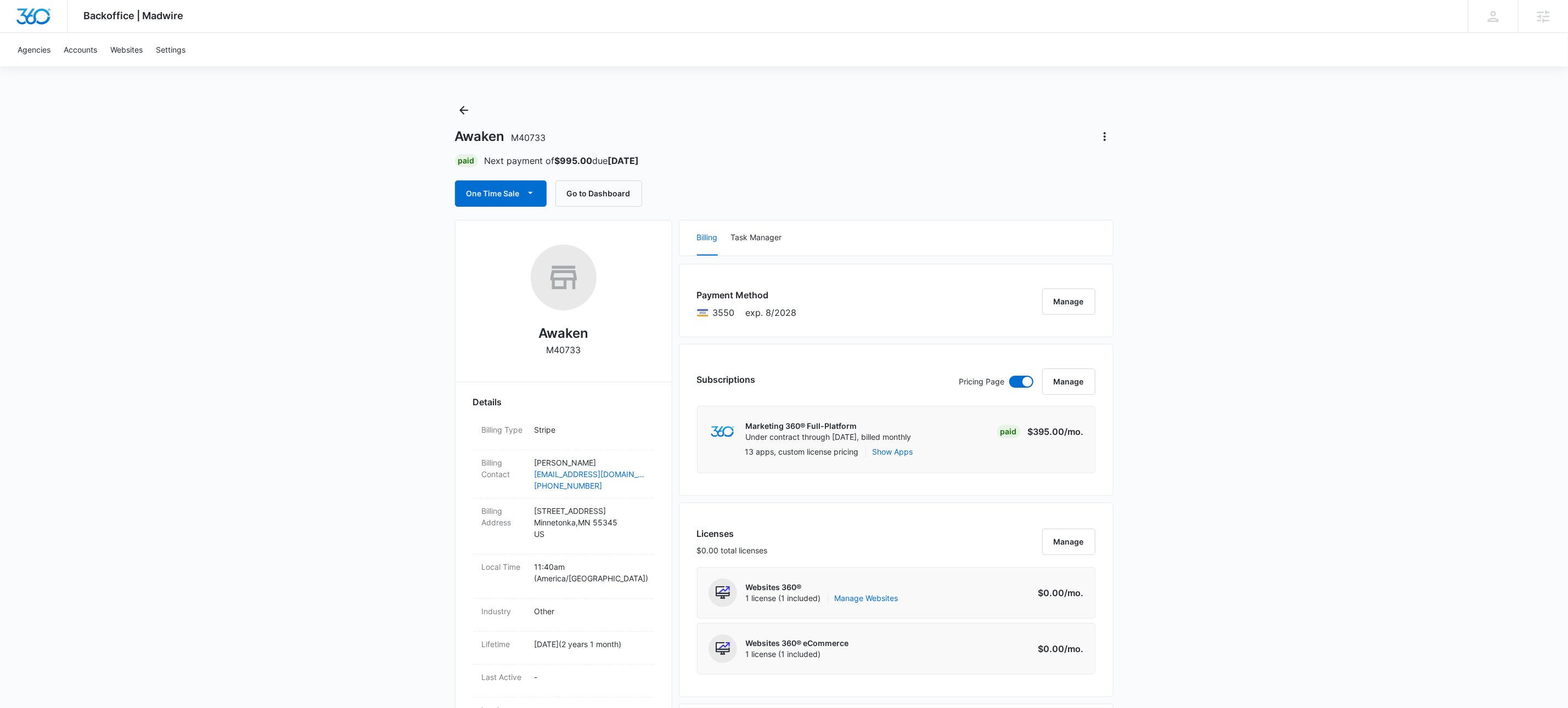
click at [541, 194] on button "One Time Sale" at bounding box center [500, 193] width 91 height 26
click at [548, 229] on div "Run One-Time Payment" at bounding box center [532, 231] width 126 height 12
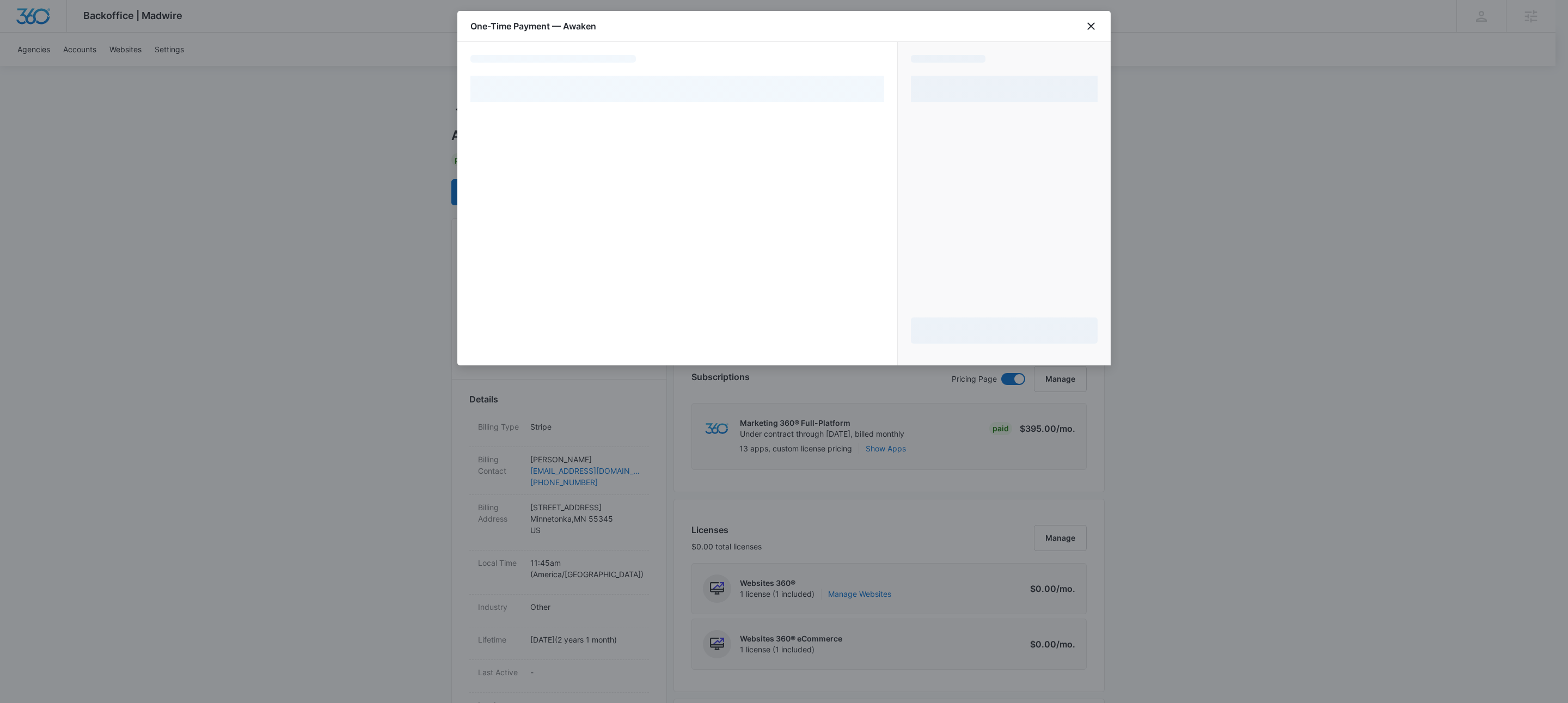
select select "pm_1S817YA4n8RTgNjUBjb4PCiQ"
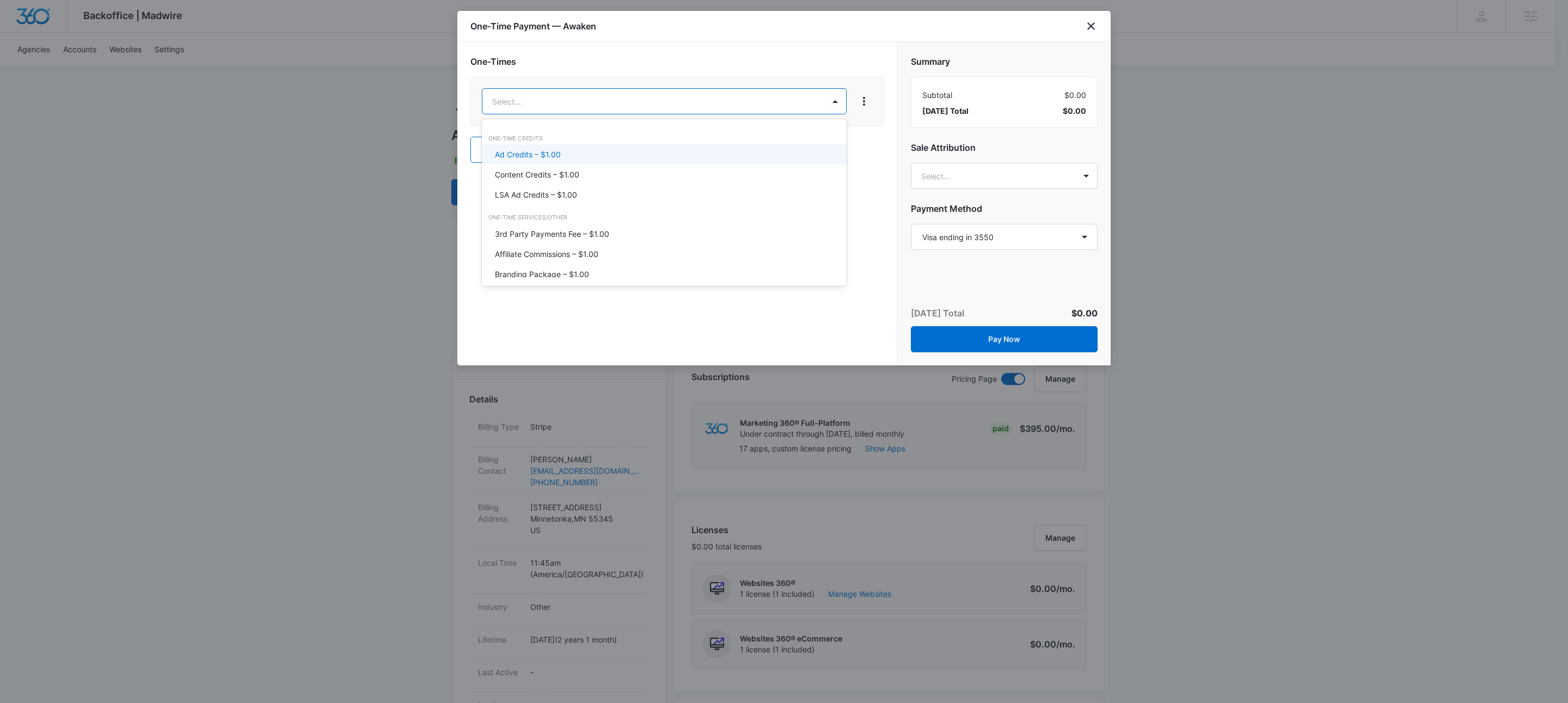
drag, startPoint x: 571, startPoint y: 172, endPoint x: 698, endPoint y: 118, distance: 138.0
click at [571, 171] on p "Content Credits – $1.00" at bounding box center [536, 174] width 84 height 12
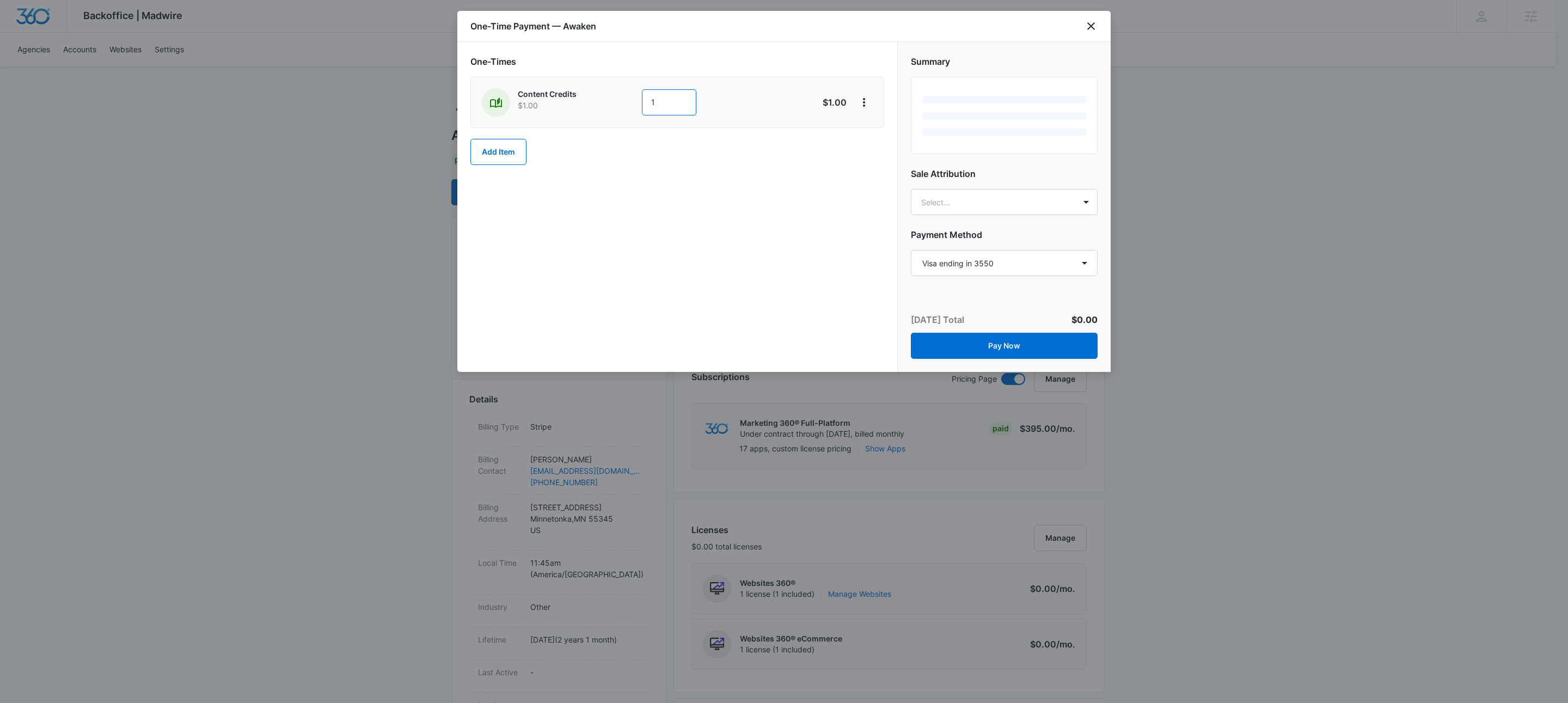
click at [676, 101] on input "1" at bounding box center [669, 101] width 54 height 26
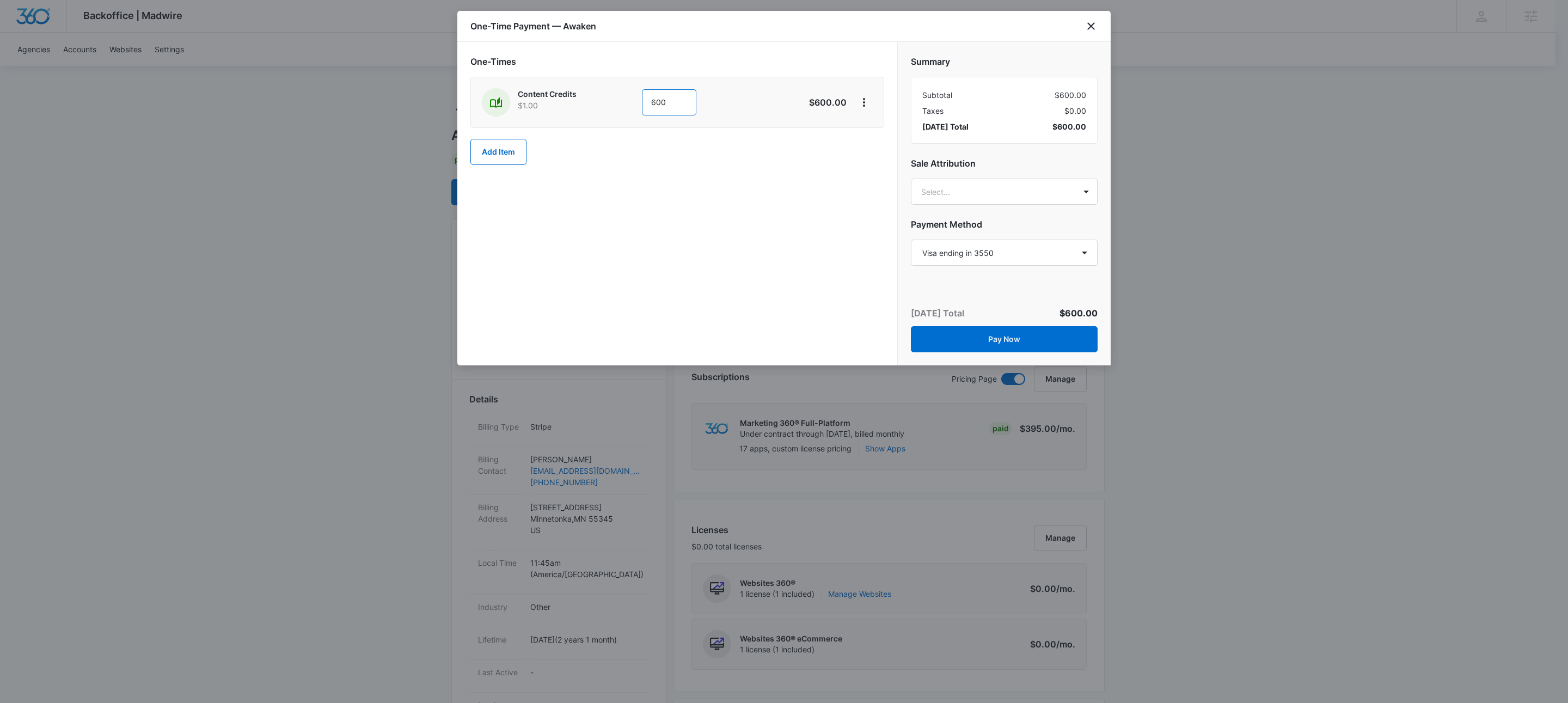
type input "600"
drag, startPoint x: 815, startPoint y: 194, endPoint x: 827, endPoint y: 179, distance: 19.2
click at [819, 190] on div "One-Times Content Credits $1.00 600 $600.00 Add Item" at bounding box center [677, 204] width 440 height 324
click at [864, 110] on button "View More" at bounding box center [864, 102] width 18 height 18
click at [877, 135] on div "Add Discount" at bounding box center [893, 133] width 48 height 8
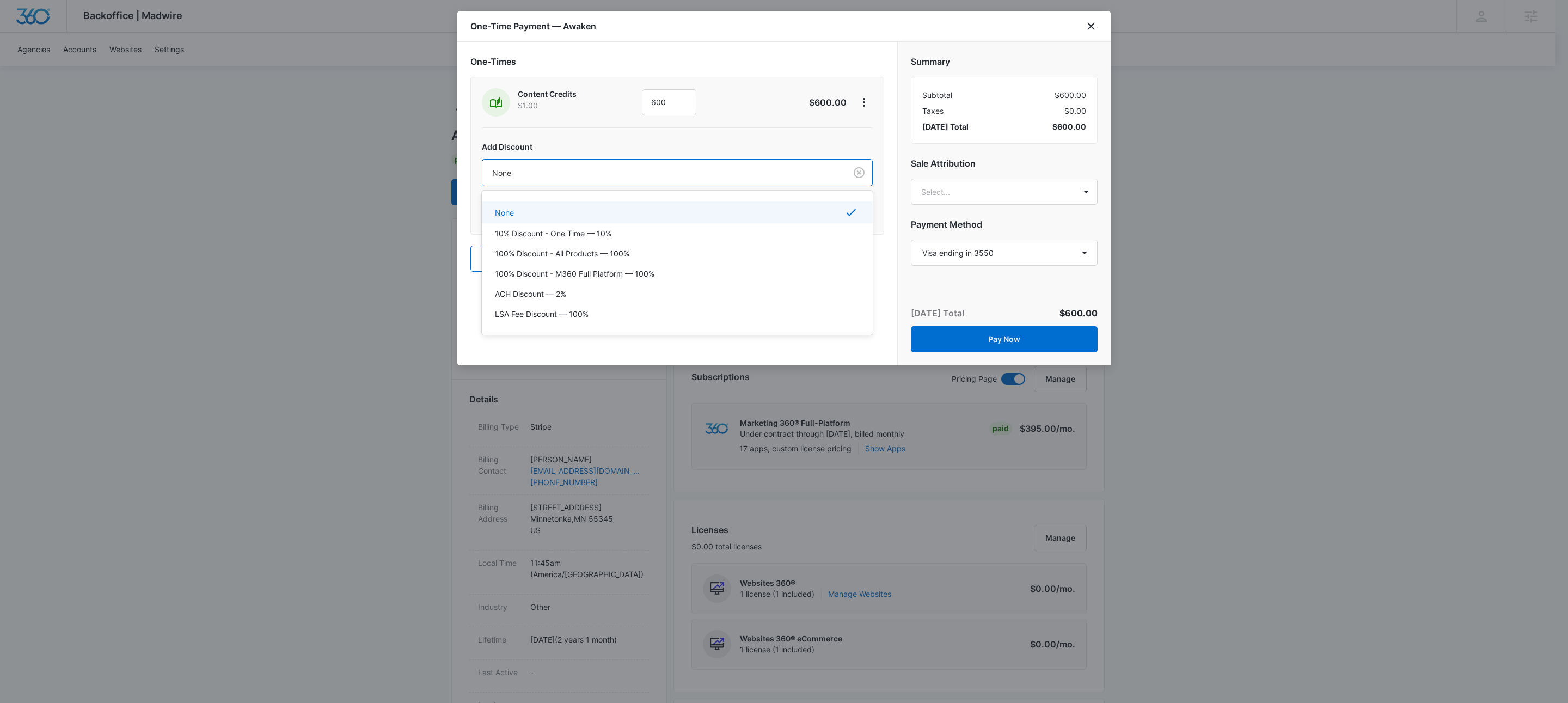
click at [613, 162] on div "None" at bounding box center [663, 174] width 364 height 25
click at [621, 255] on p "100% Discount - All Products — 100%" at bounding box center [561, 253] width 134 height 12
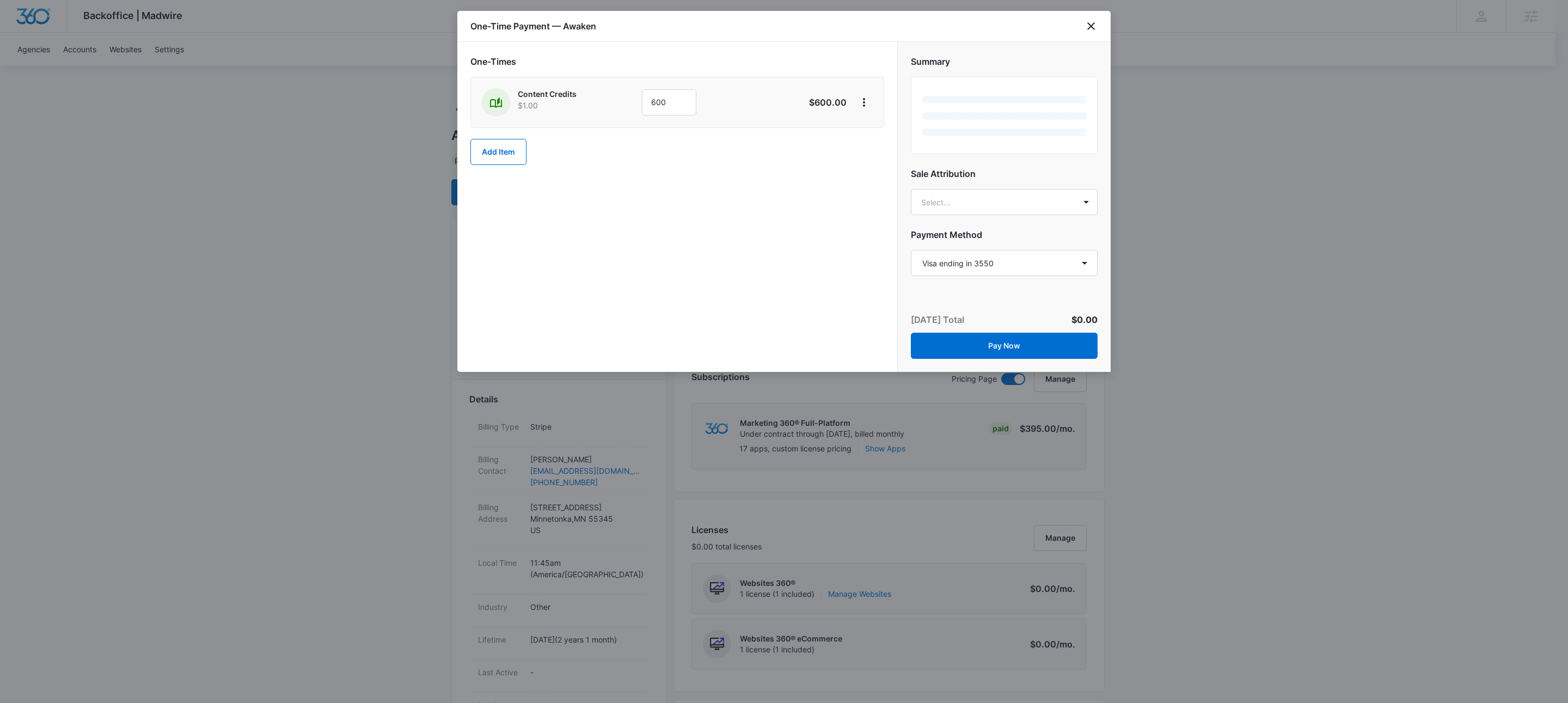
click at [649, 273] on div "One-Times Content Credits $1.00 600 $600.00 Add Item" at bounding box center [677, 206] width 440 height 330
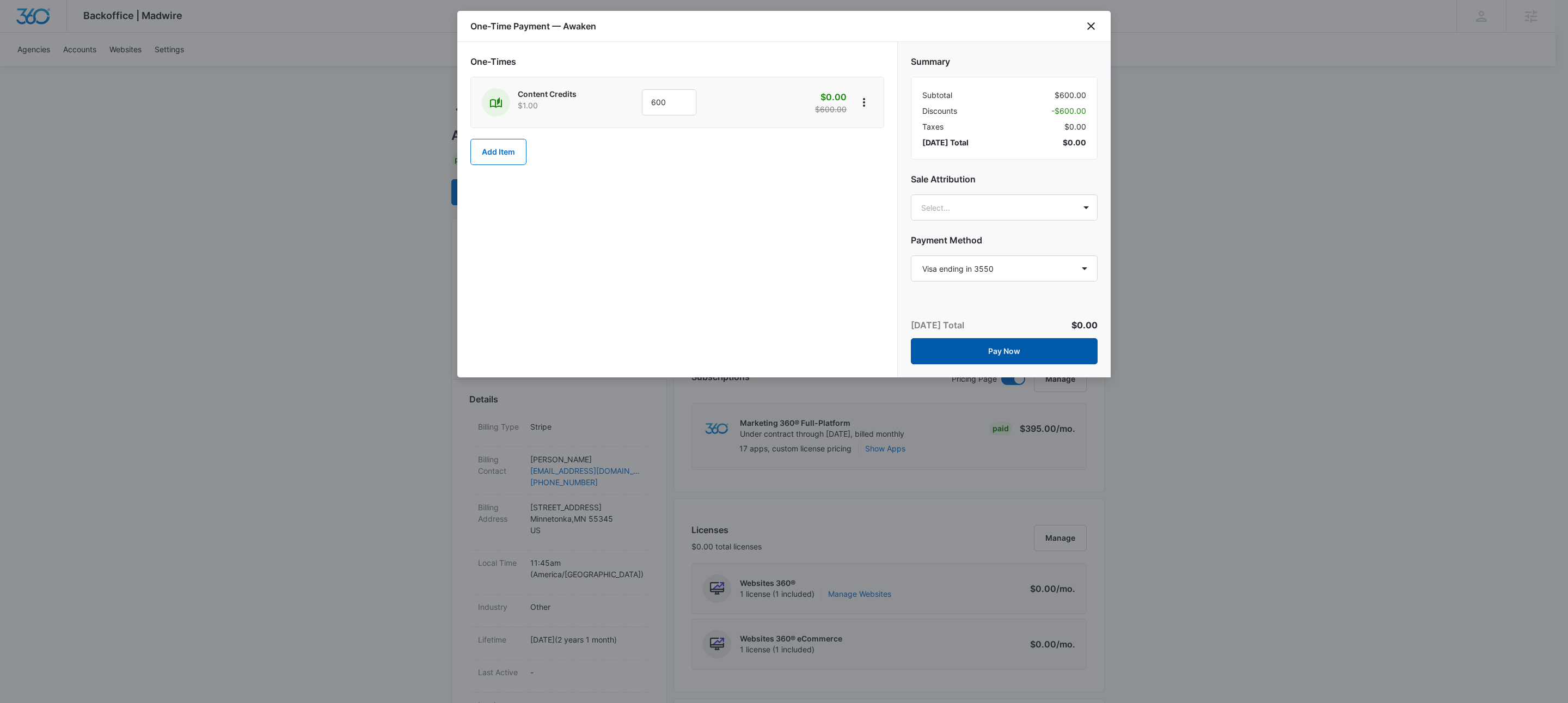
click at [1047, 348] on button "Pay Now" at bounding box center [1004, 351] width 187 height 26
